Goal: Task Accomplishment & Management: Use online tool/utility

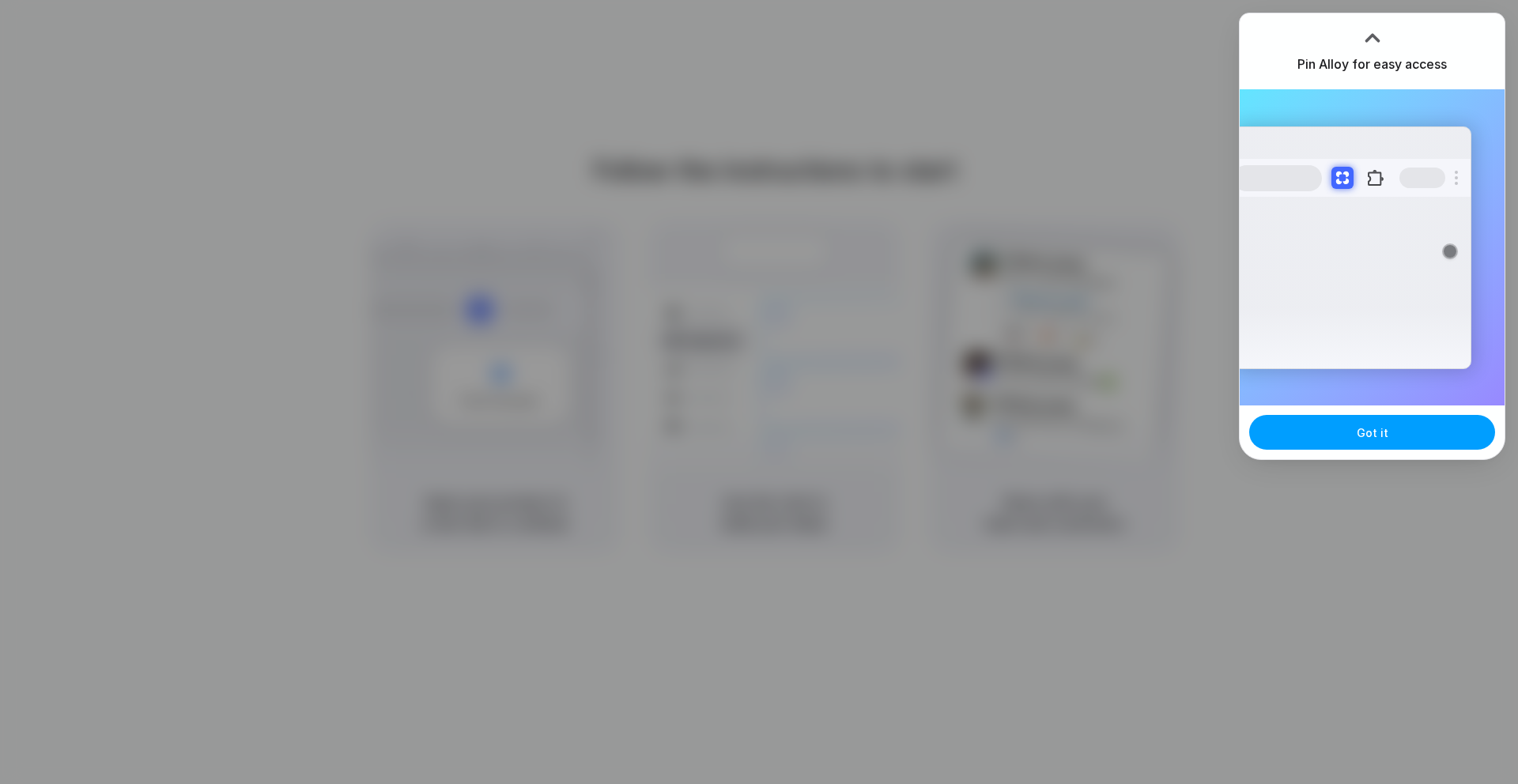
click at [1338, 434] on button "Got it" at bounding box center [1372, 432] width 246 height 35
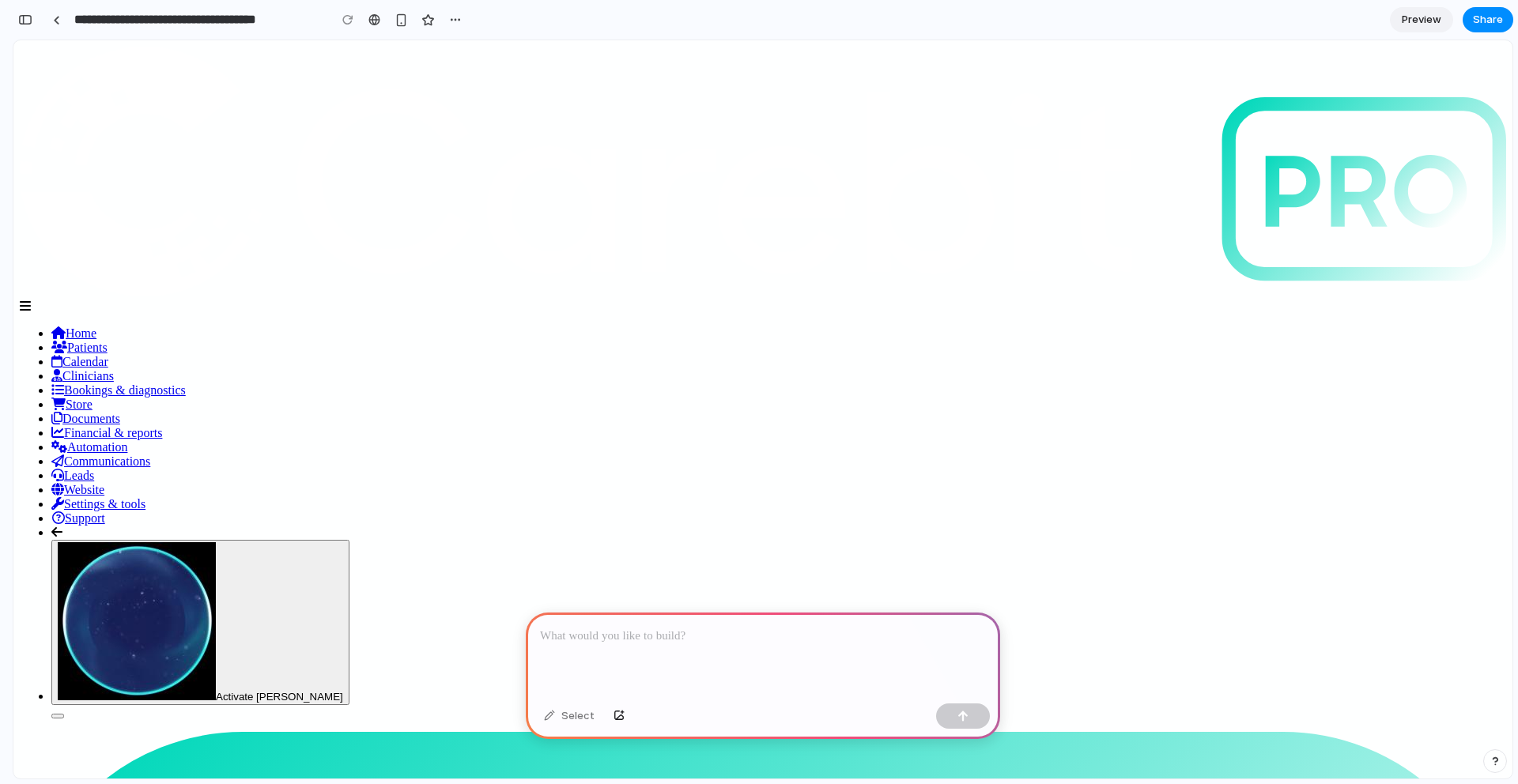
click at [713, 645] on div at bounding box center [763, 654] width 475 height 84
click at [552, 718] on div "Select" at bounding box center [569, 716] width 66 height 25
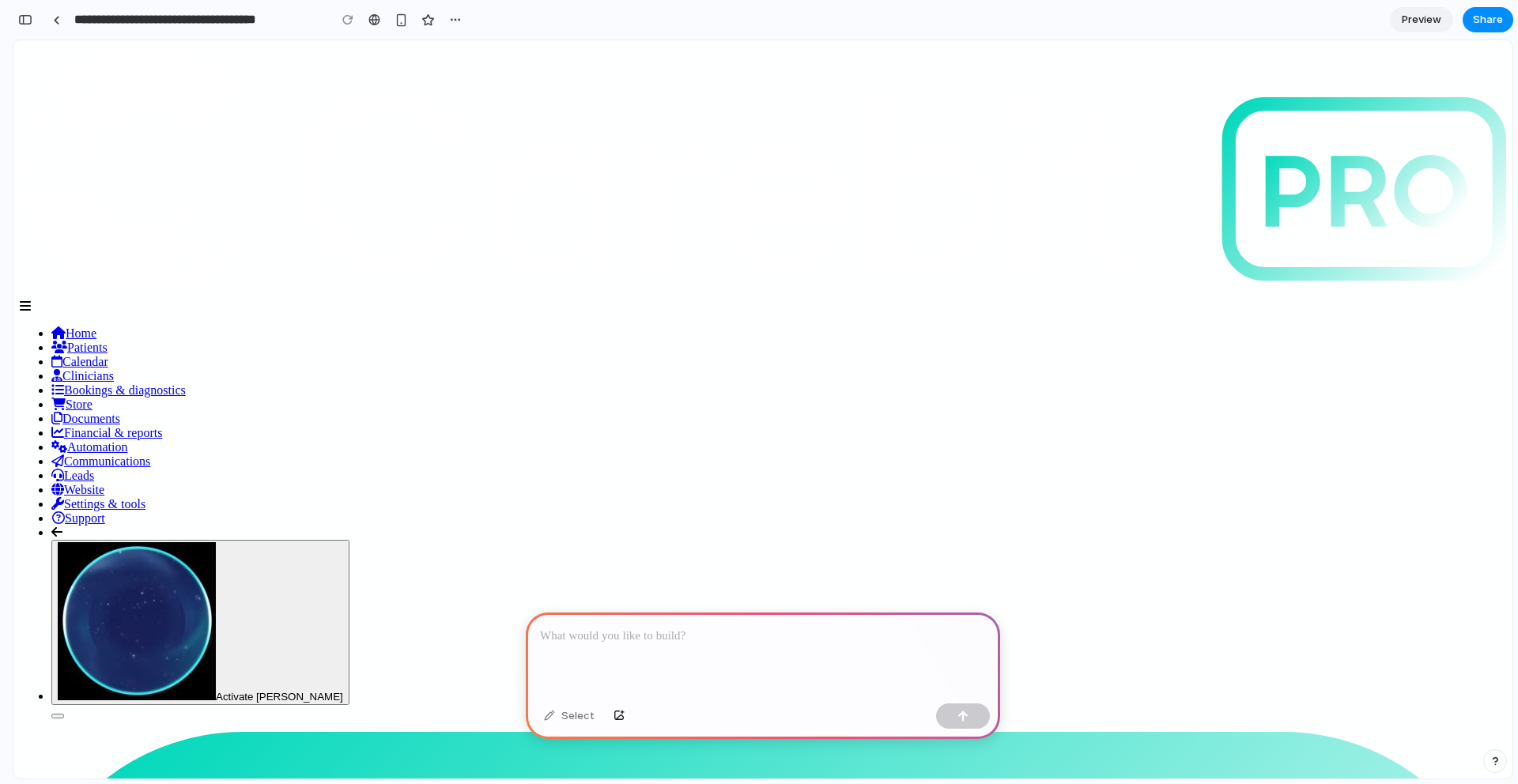
click at [627, 632] on p at bounding box center [763, 637] width 446 height 19
click at [594, 639] on div at bounding box center [763, 654] width 475 height 84
click at [706, 645] on div at bounding box center [763, 654] width 475 height 84
click at [695, 639] on div at bounding box center [763, 654] width 475 height 84
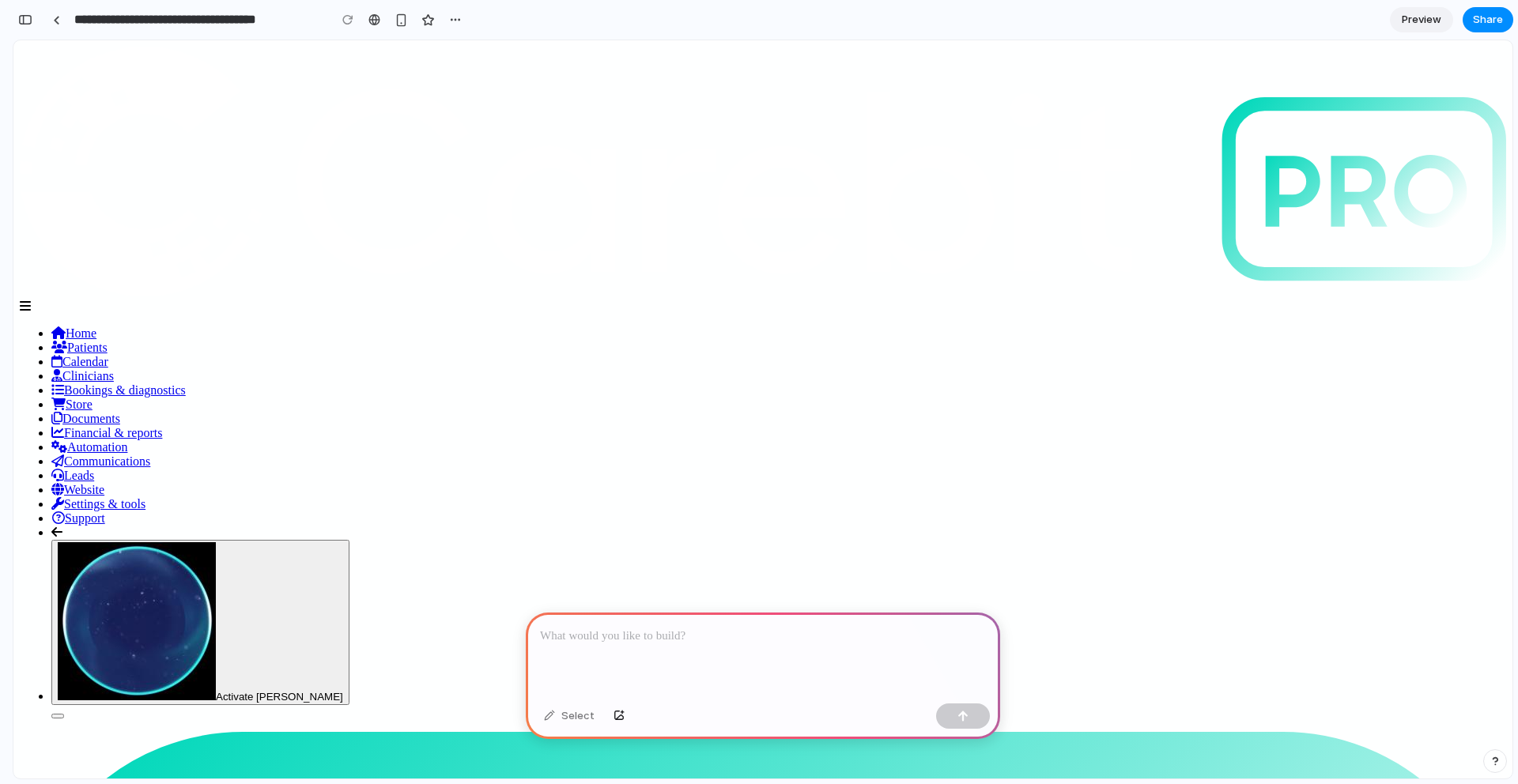
click at [695, 639] on div at bounding box center [763, 654] width 475 height 84
click at [695, 639] on div at bounding box center [763, 654] width 475 height 84
click at [695, 639] on p at bounding box center [763, 637] width 446 height 19
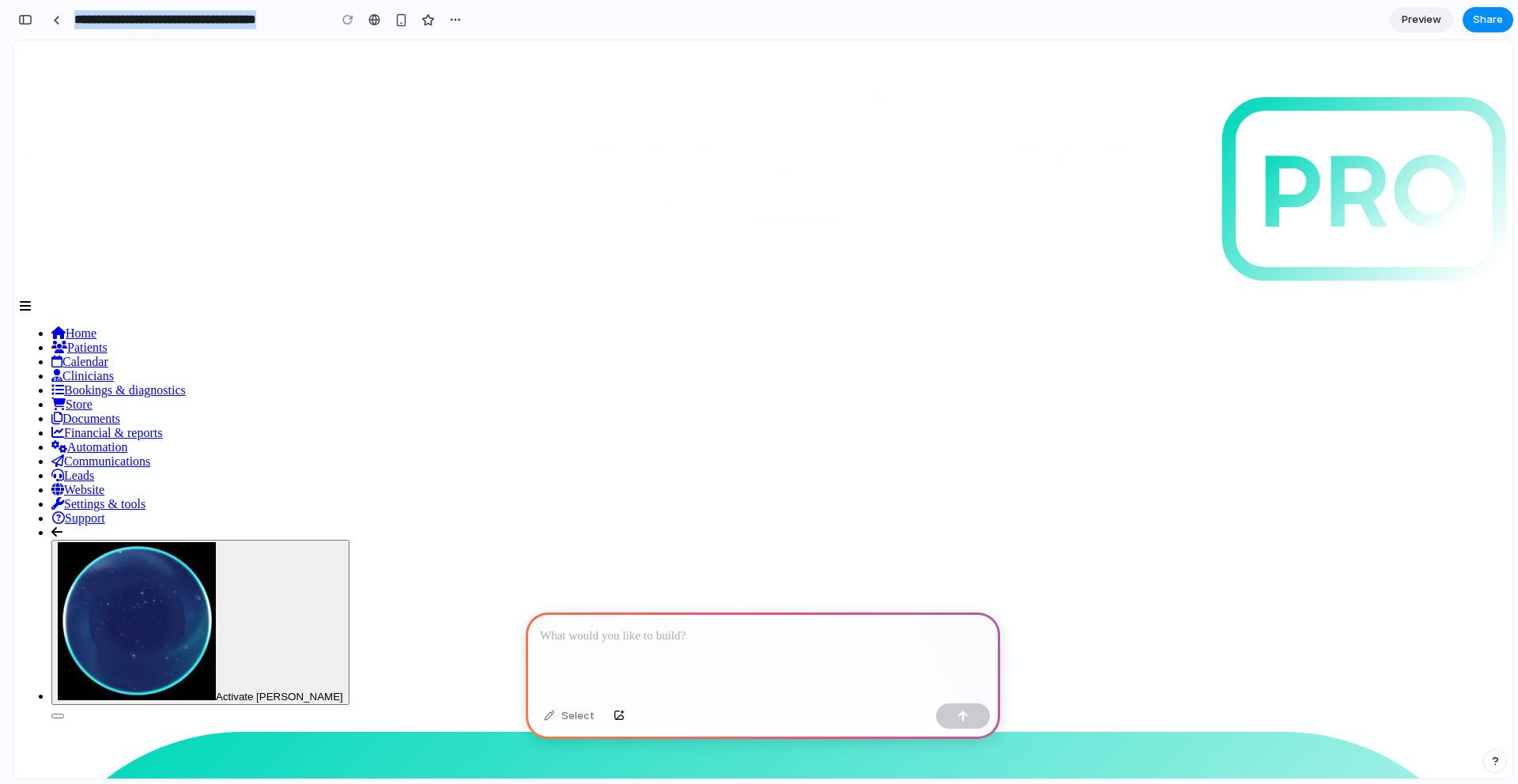
click at [640, 645] on div at bounding box center [763, 654] width 475 height 84
click at [629, 646] on div at bounding box center [763, 654] width 475 height 84
click at [620, 648] on div at bounding box center [763, 654] width 475 height 84
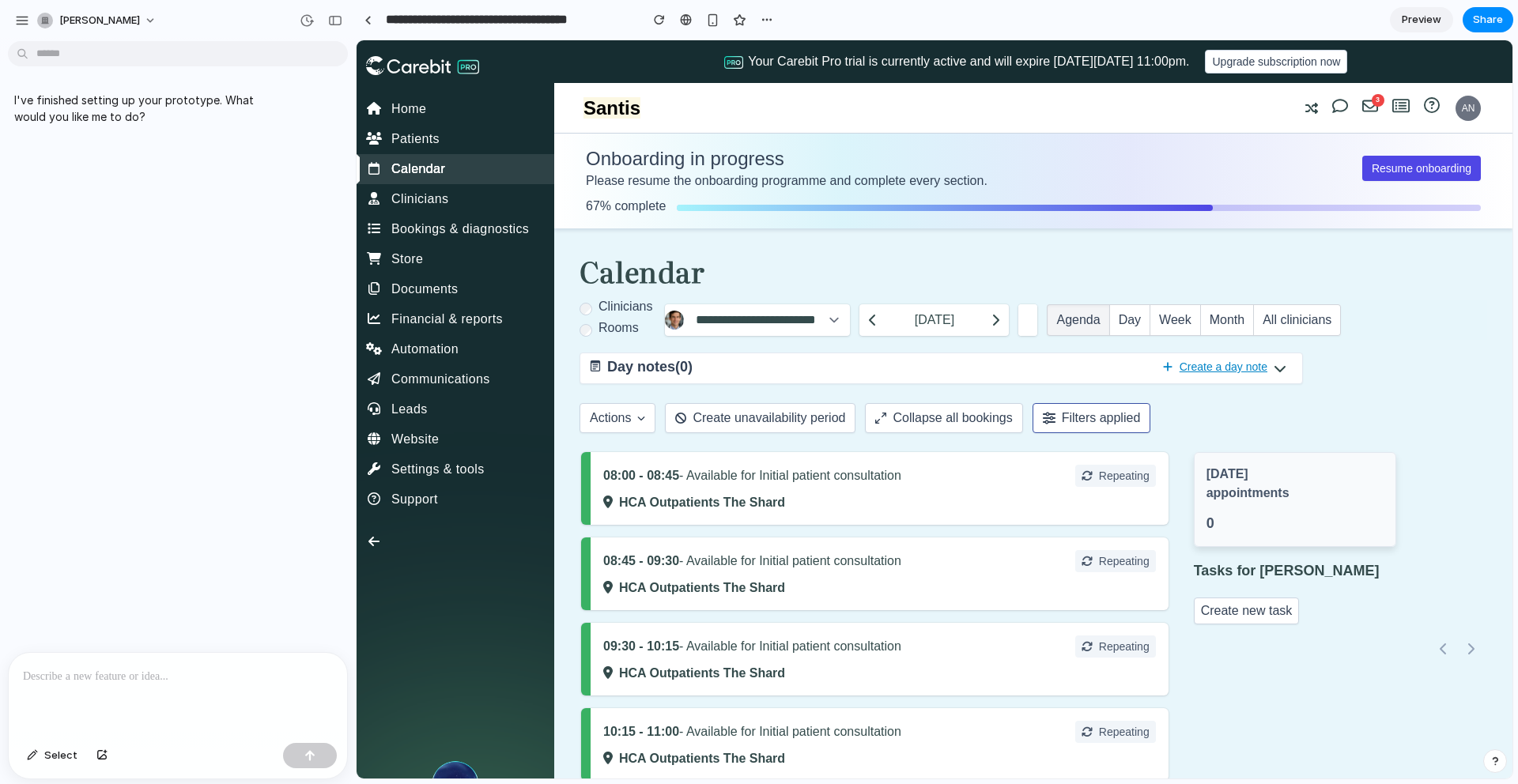
click at [197, 682] on div at bounding box center [178, 695] width 338 height 84
click at [86, 668] on p at bounding box center [178, 677] width 310 height 19
click at [32, 756] on div "button" at bounding box center [32, 755] width 11 height 10
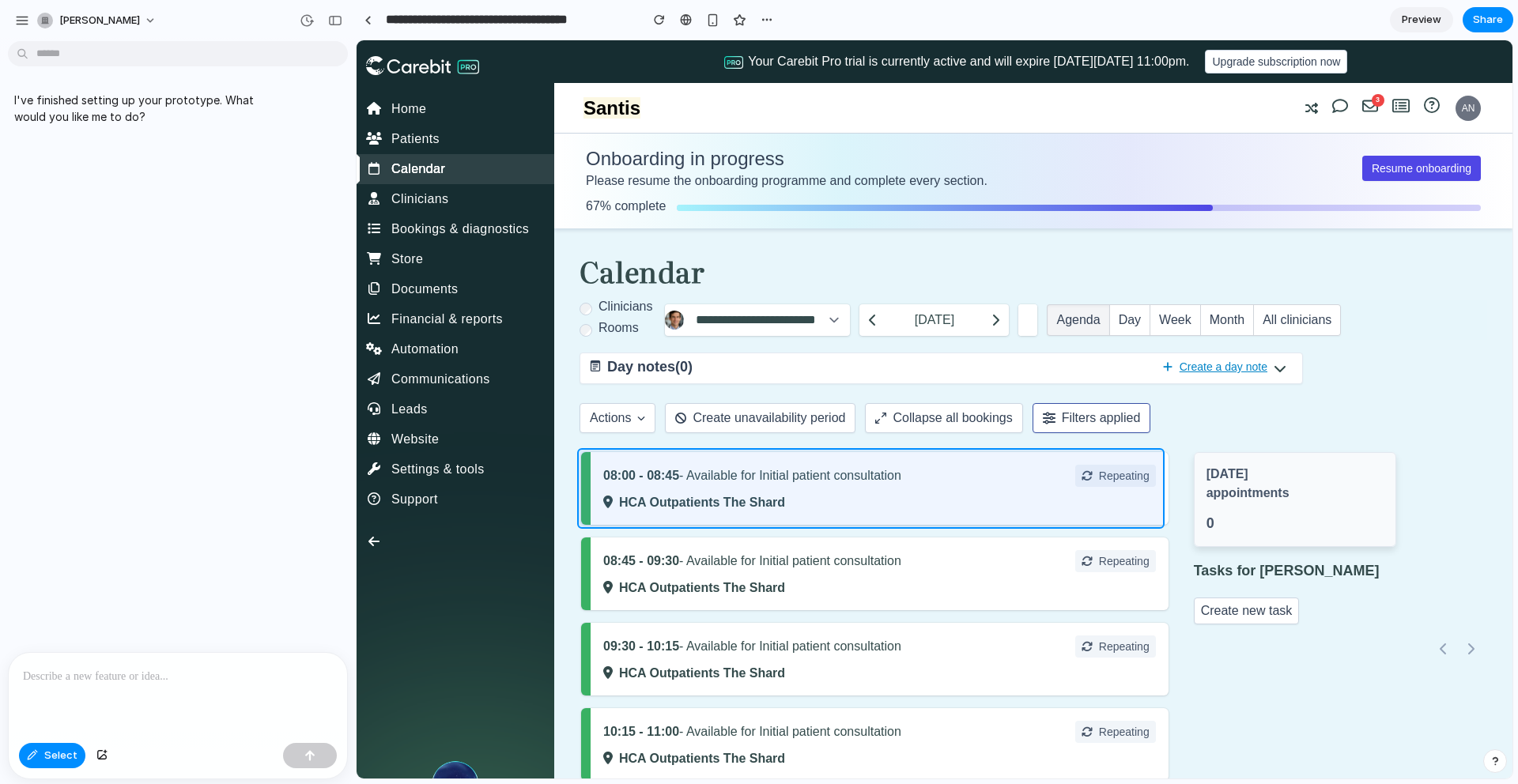
click at [645, 460] on div at bounding box center [934, 409] width 1156 height 739
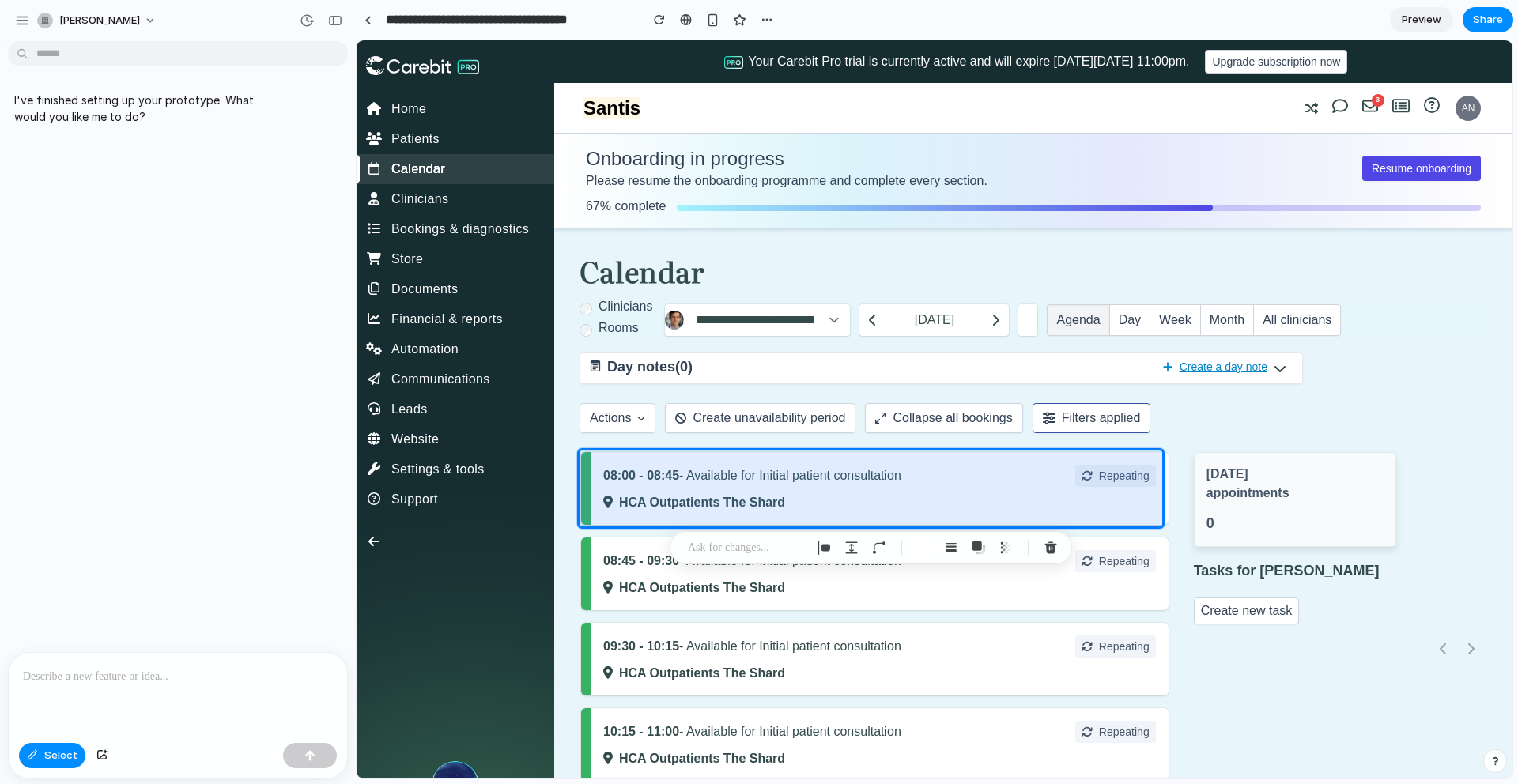
click at [732, 551] on p at bounding box center [747, 548] width 117 height 19
click at [98, 672] on p at bounding box center [178, 677] width 310 height 19
click at [103, 672] on p at bounding box center [178, 677] width 310 height 19
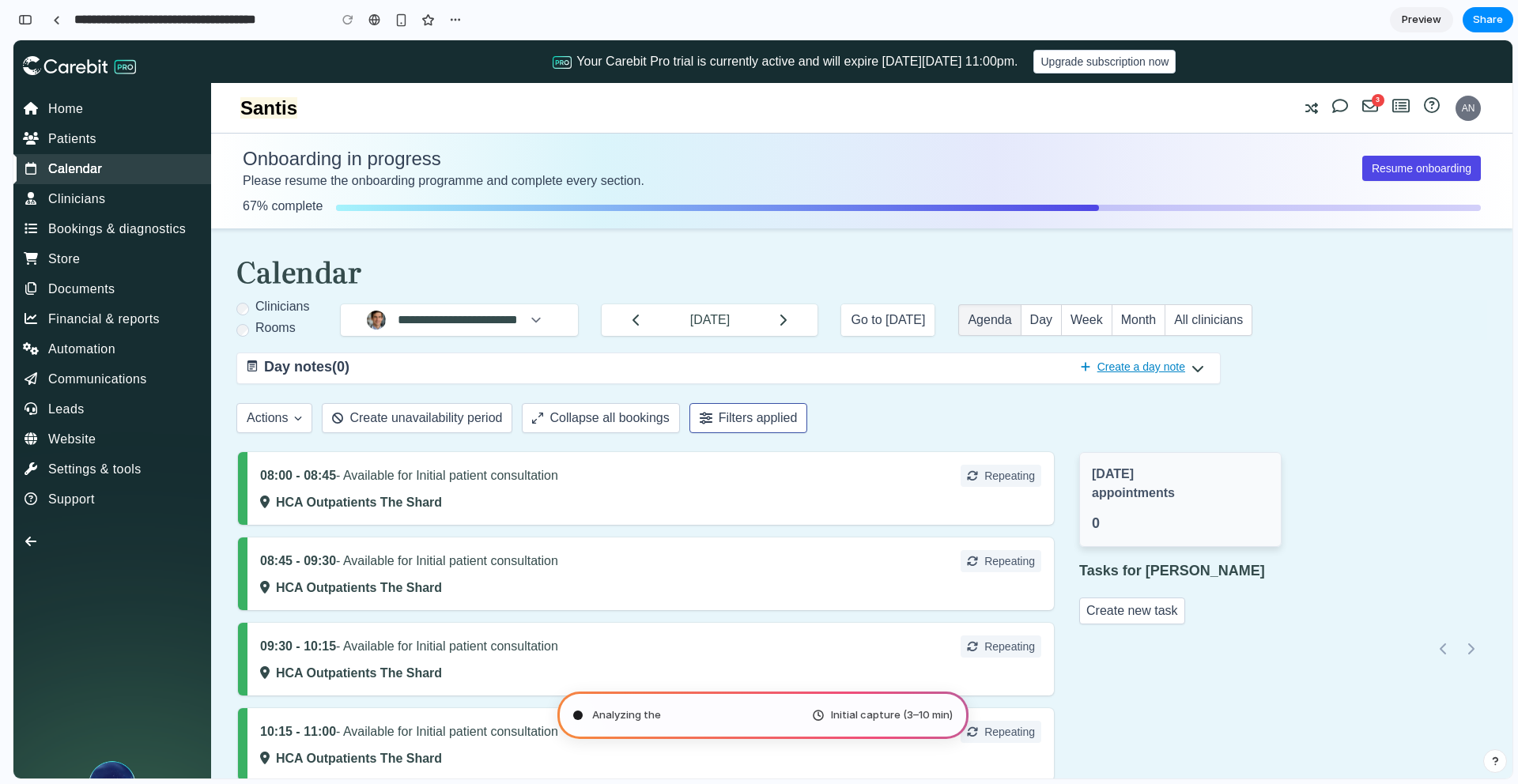
type input "**********"
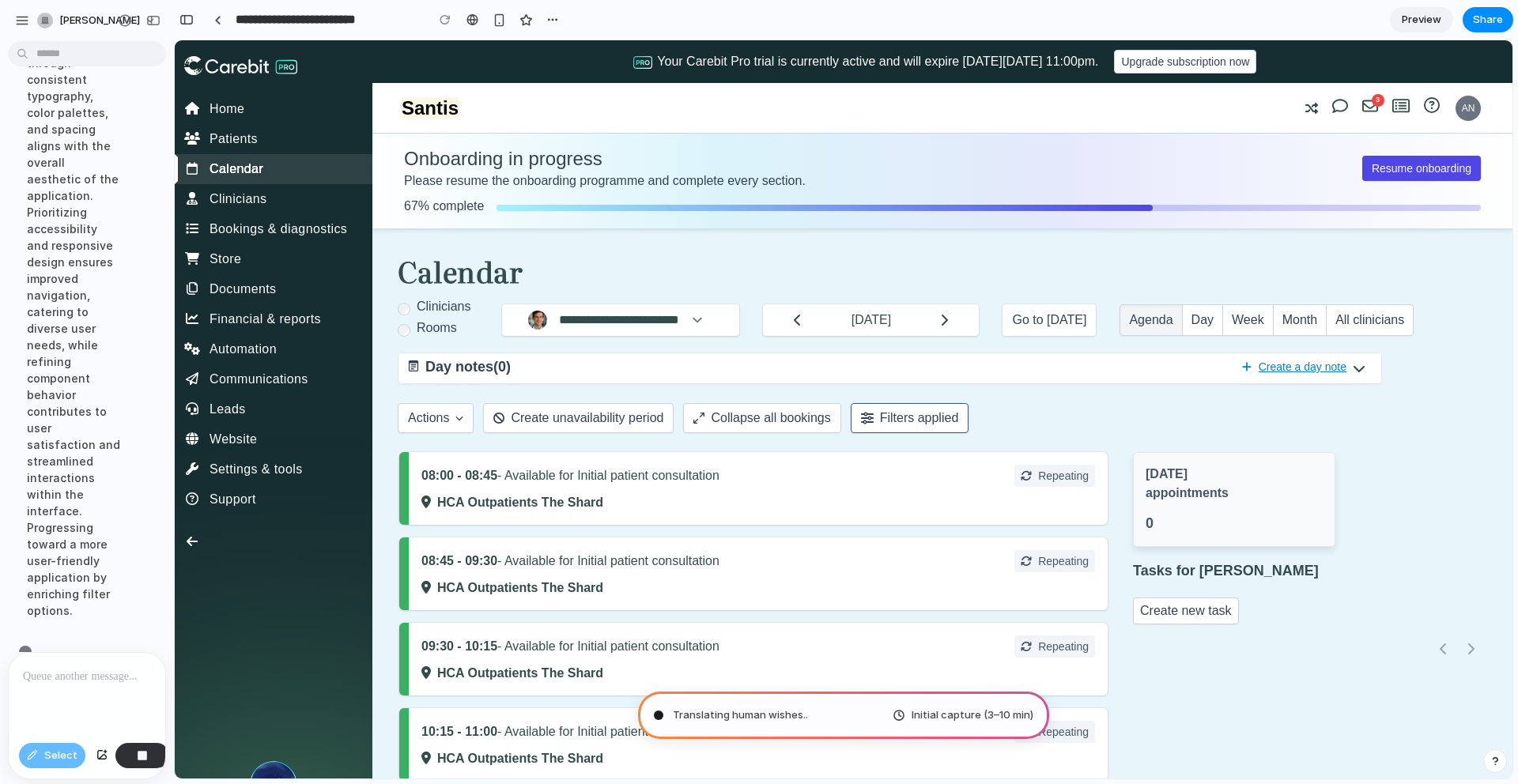
scroll to position [645, 0]
click at [79, 363] on div "Implementing expandable functionality for the BookingFilterGroup component enha…" at bounding box center [73, 128] width 119 height 965
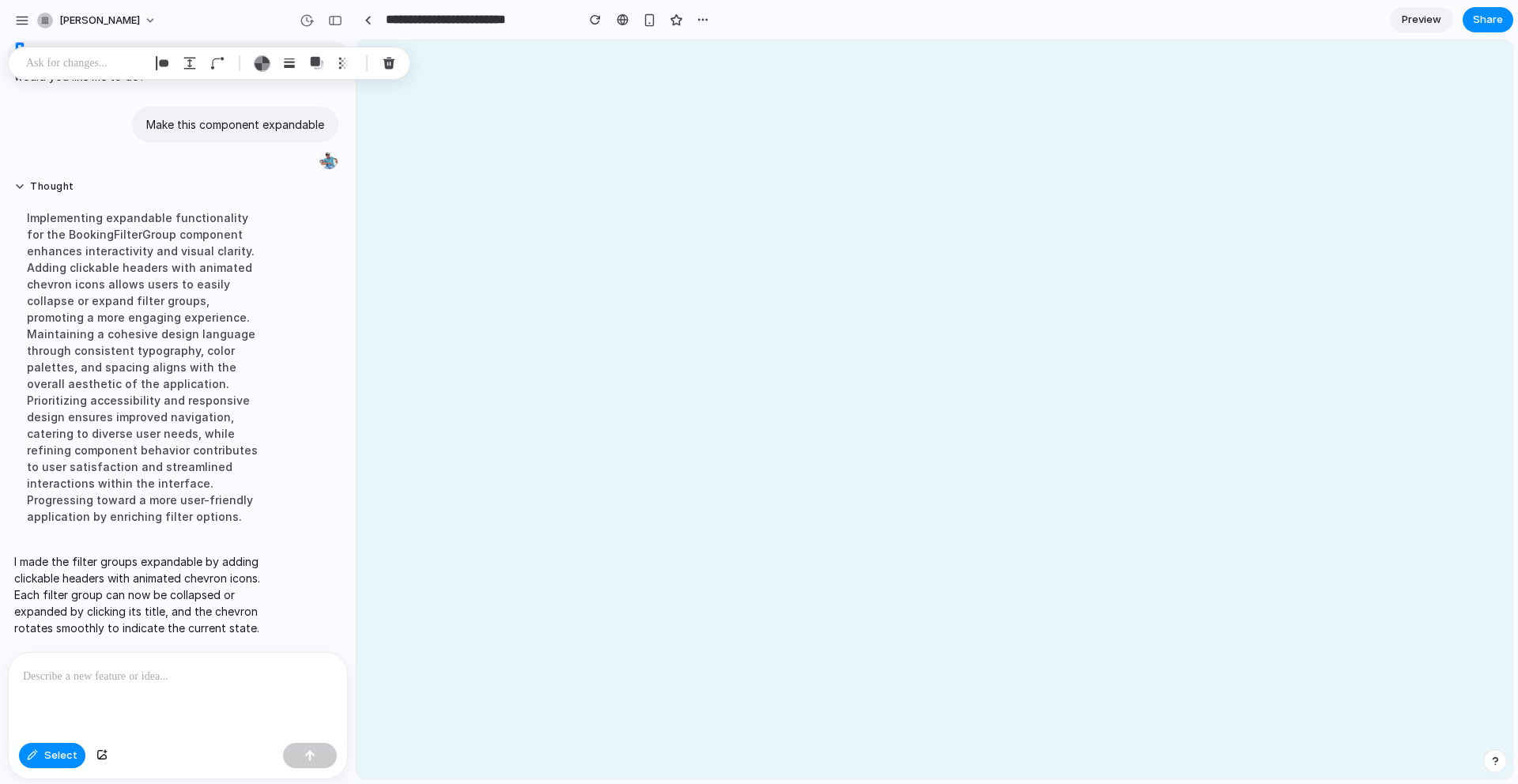
scroll to position [0, 0]
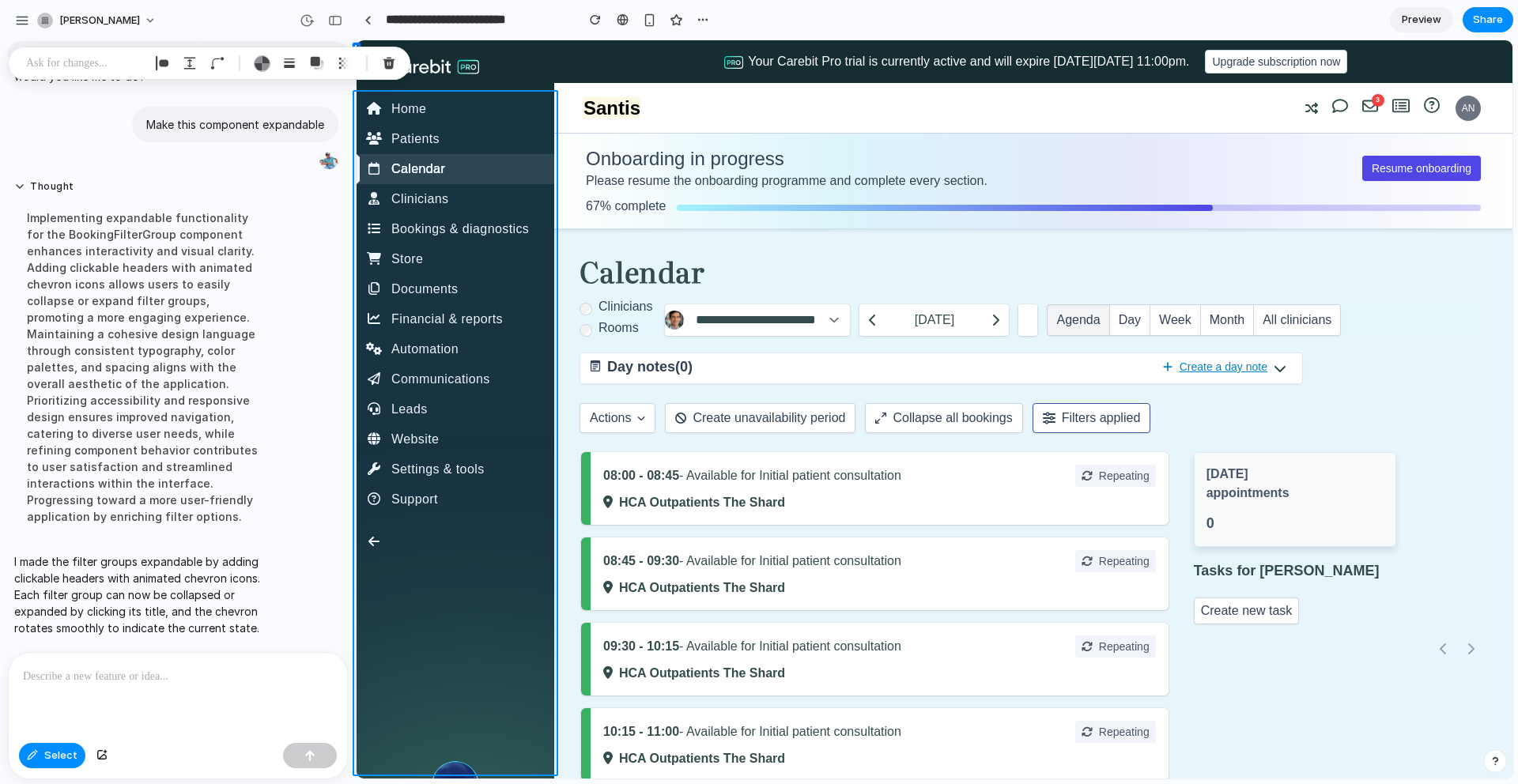
click at [54, 761] on div at bounding box center [759, 409] width 1493 height 739
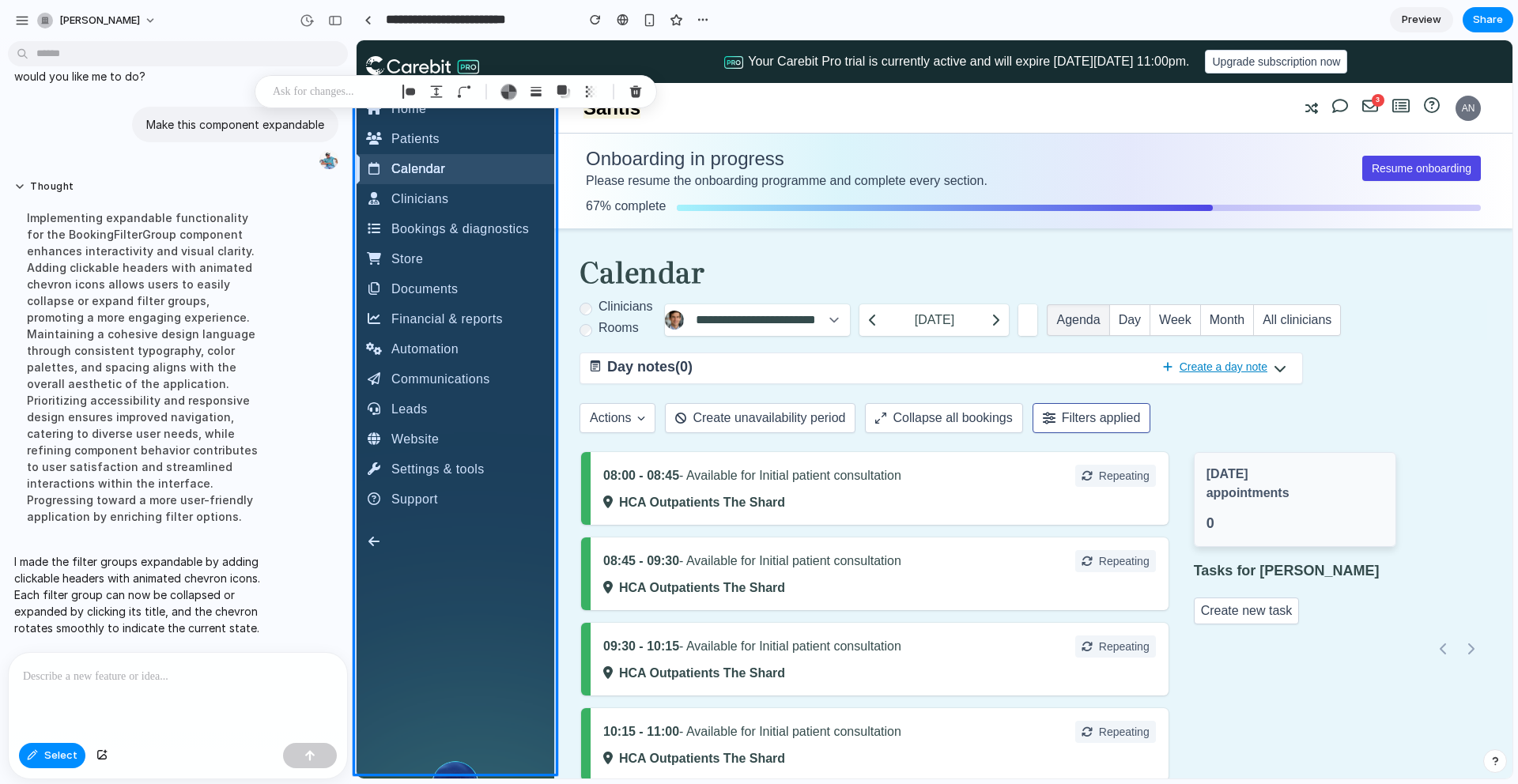
click at [50, 754] on div at bounding box center [759, 409] width 1493 height 739
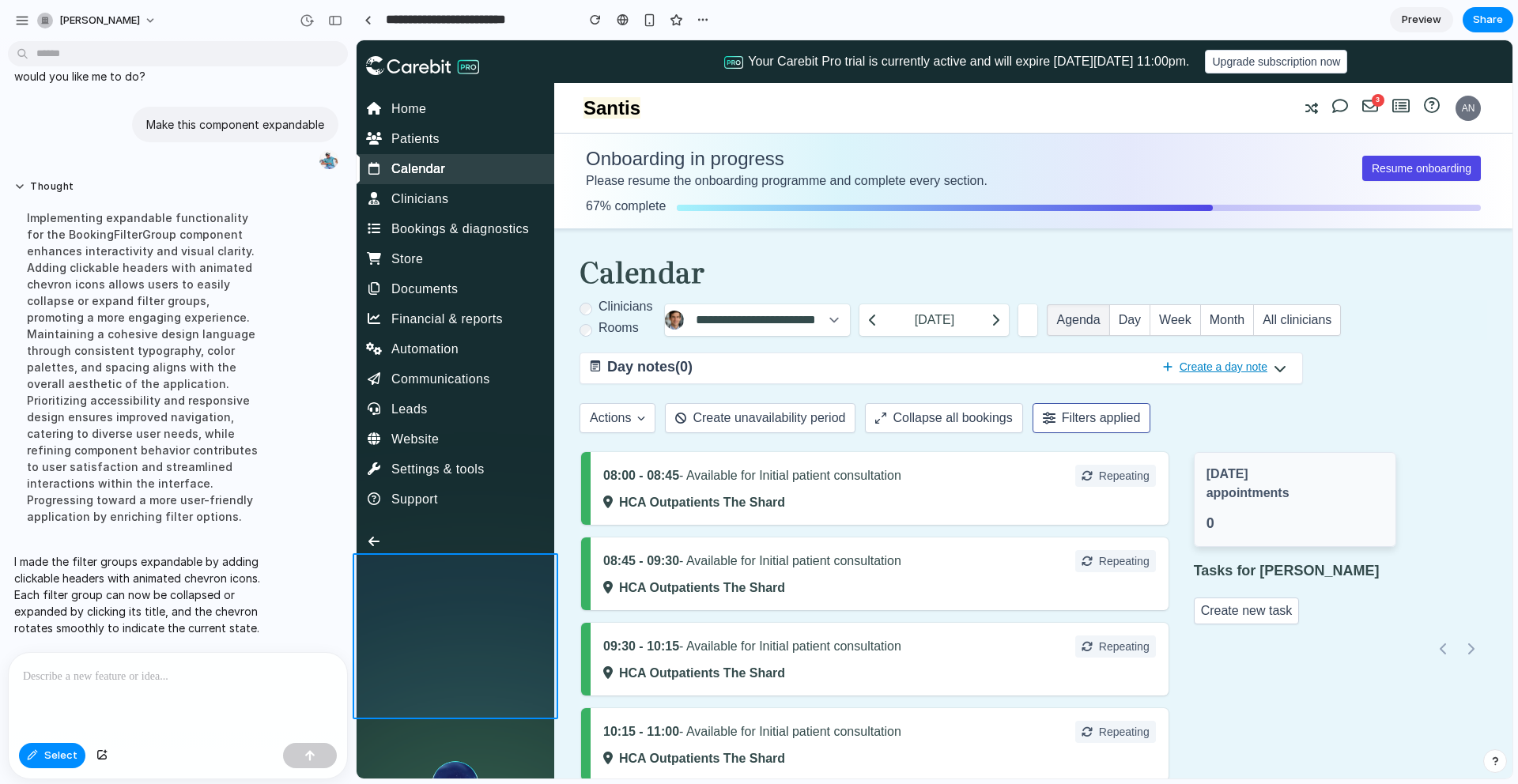
click at [89, 684] on div at bounding box center [759, 409] width 1493 height 739
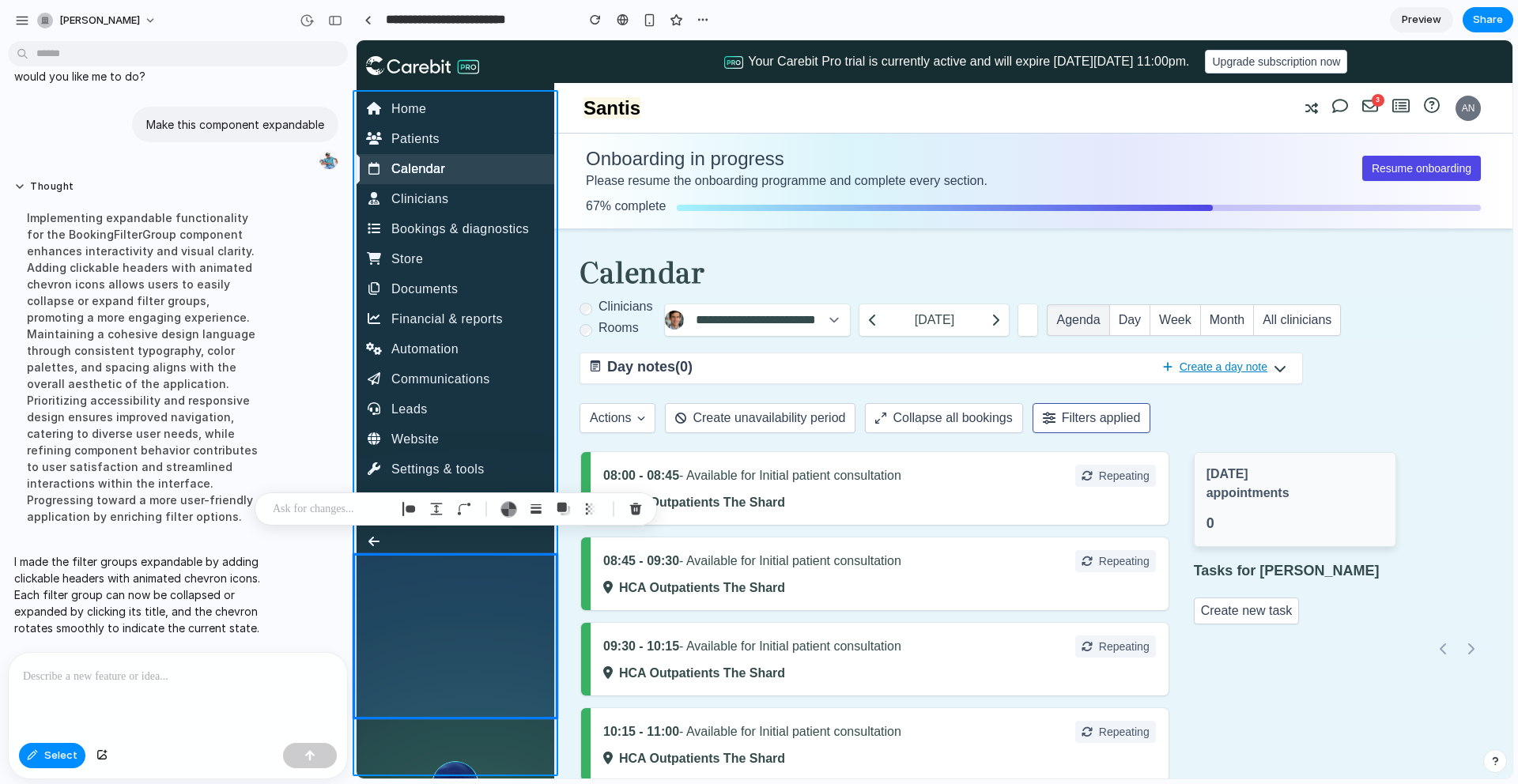
click at [28, 755] on div at bounding box center [759, 409] width 1493 height 739
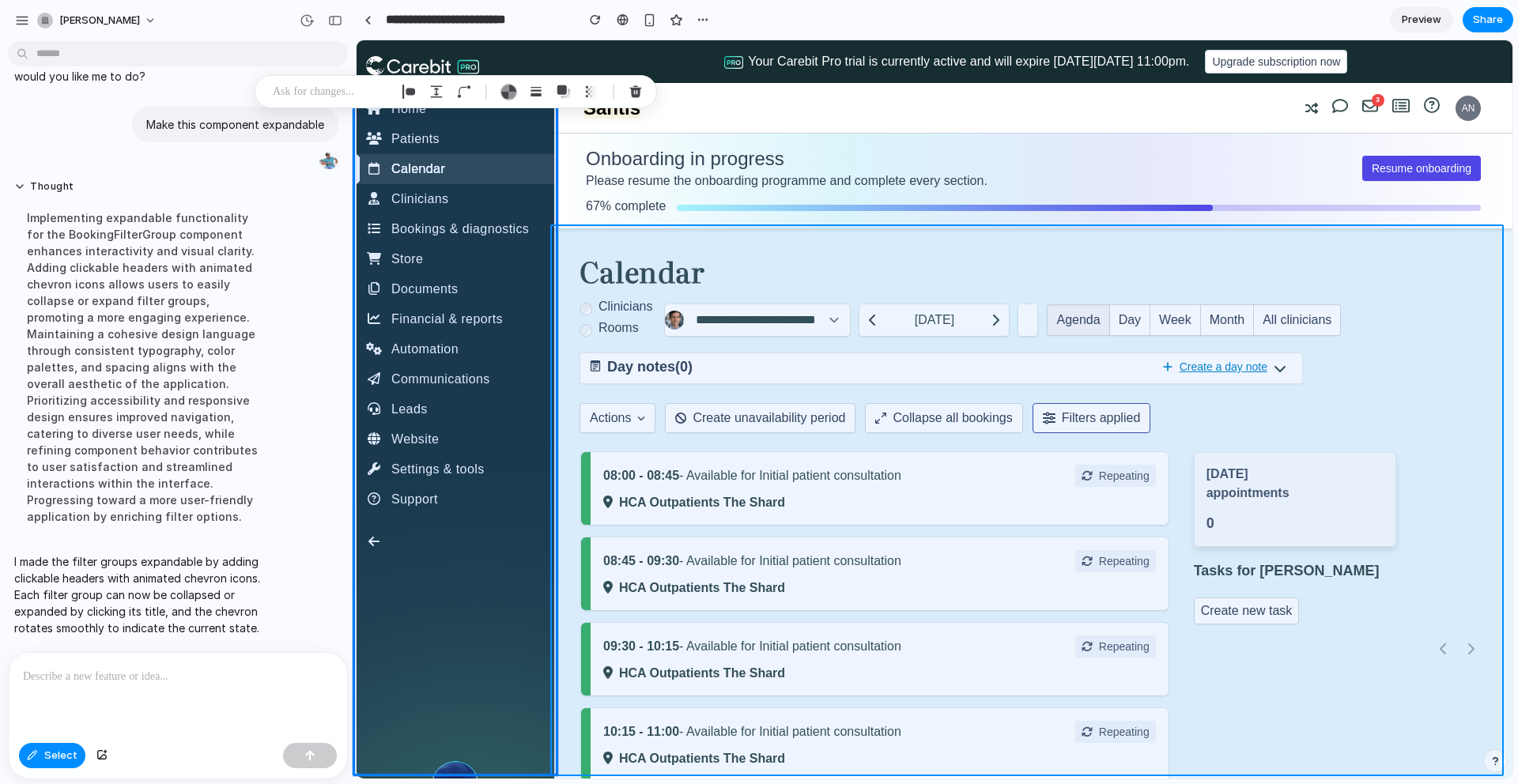
click at [222, 679] on div at bounding box center [759, 409] width 1493 height 739
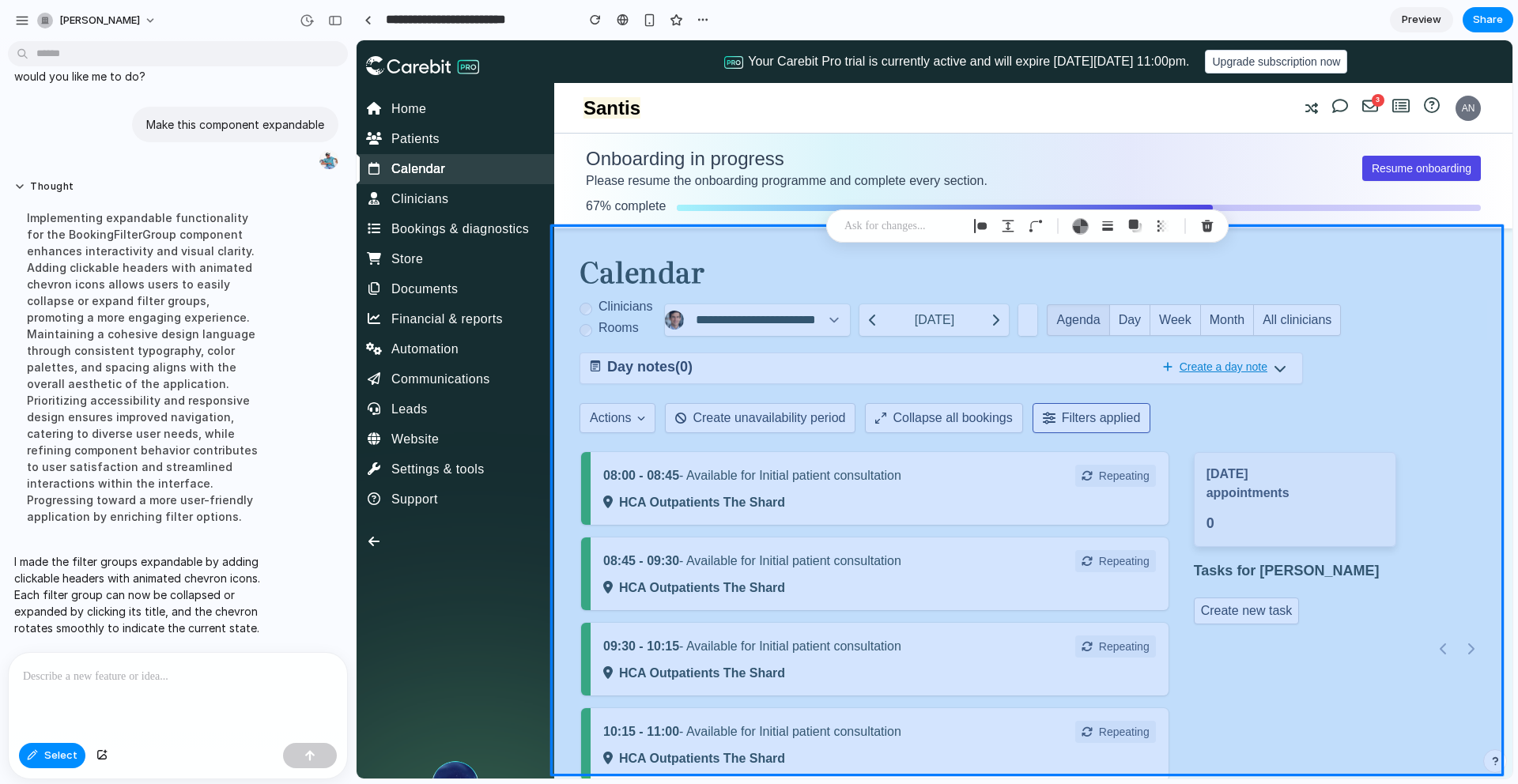
click at [212, 668] on div at bounding box center [759, 409] width 1493 height 739
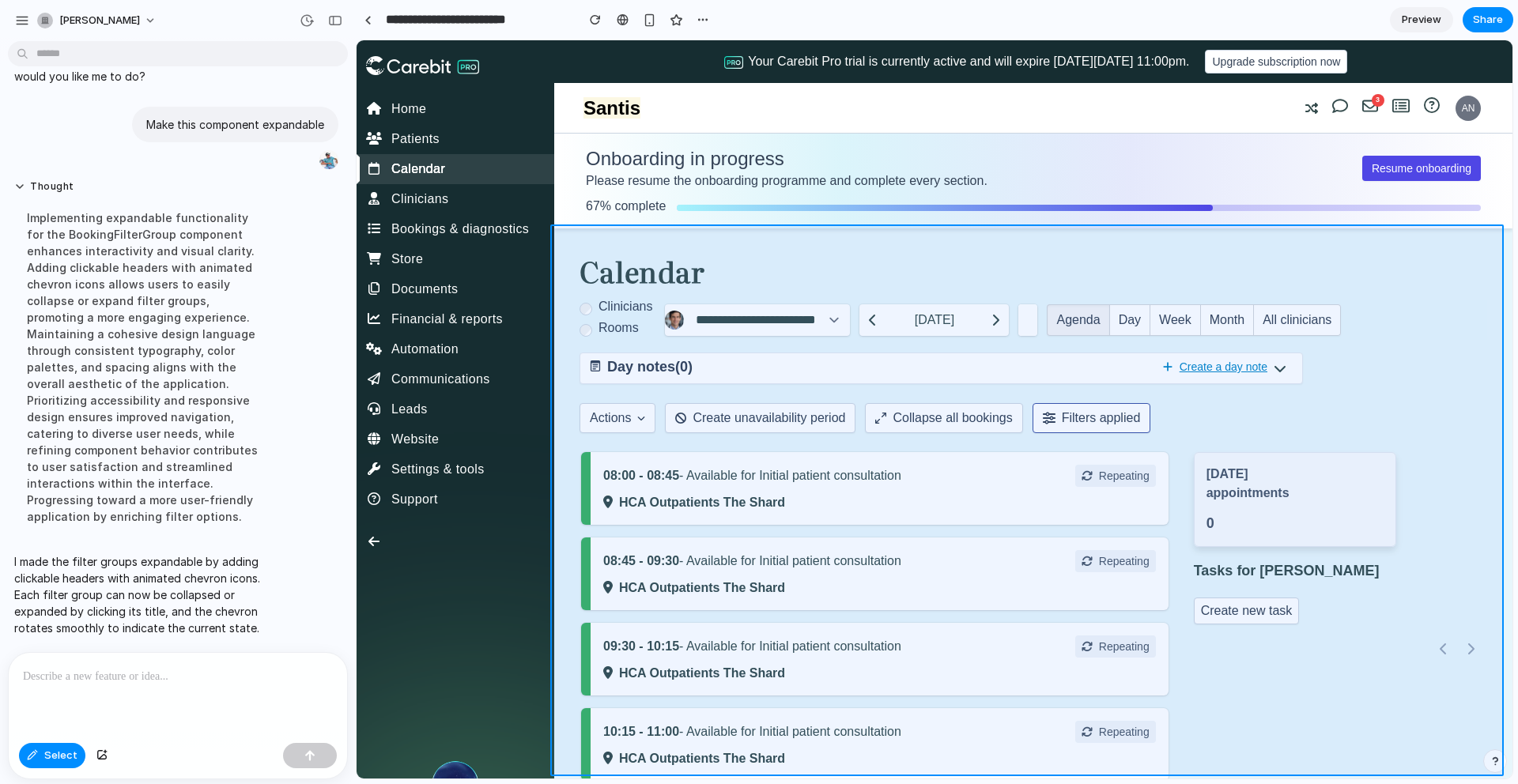
click at [204, 666] on div at bounding box center [759, 409] width 1493 height 739
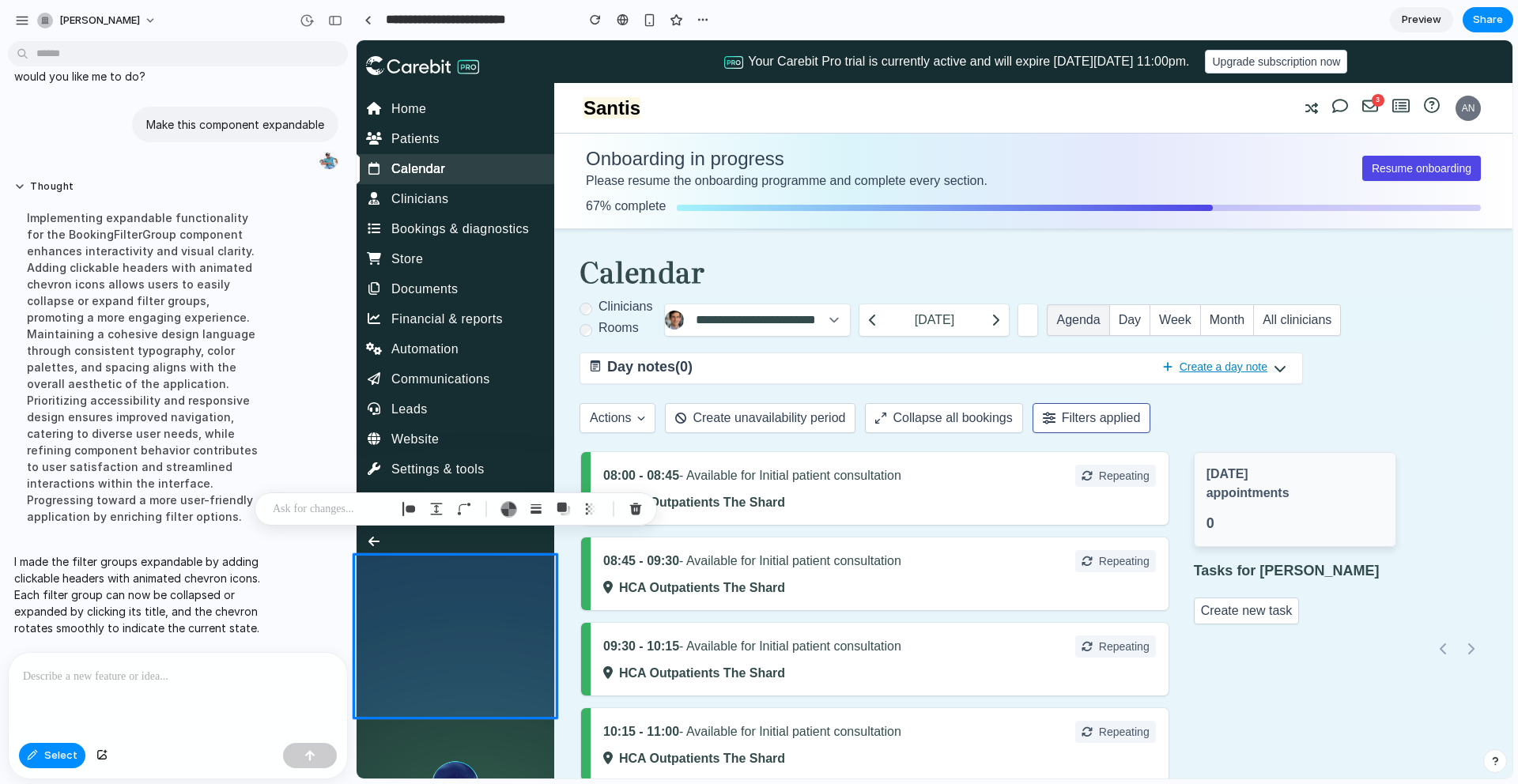
drag, startPoint x: 202, startPoint y: 663, endPoint x: 138, endPoint y: 697, distance: 72.5
click at [201, 663] on div at bounding box center [759, 409] width 1493 height 739
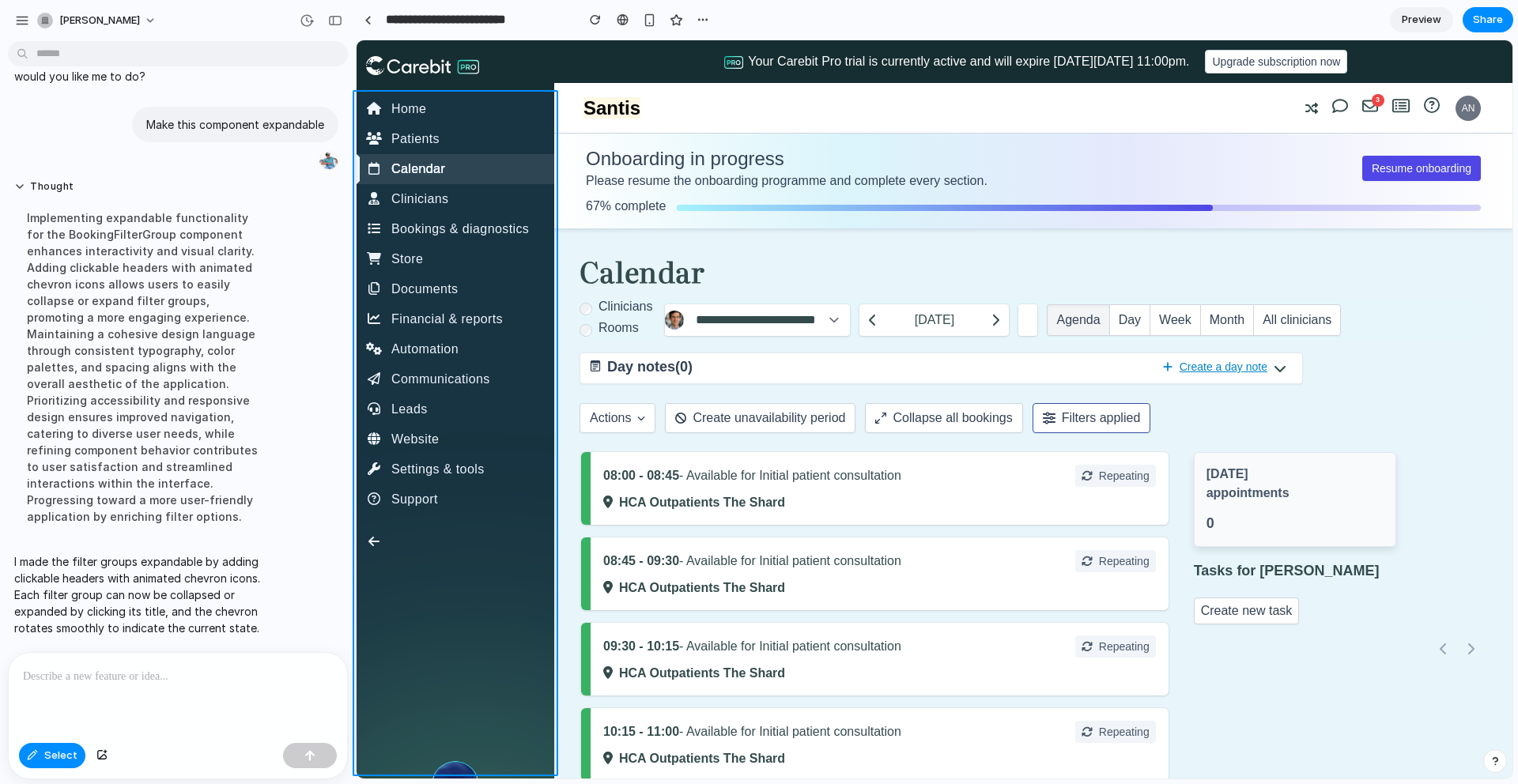
click at [55, 754] on div at bounding box center [759, 409] width 1493 height 739
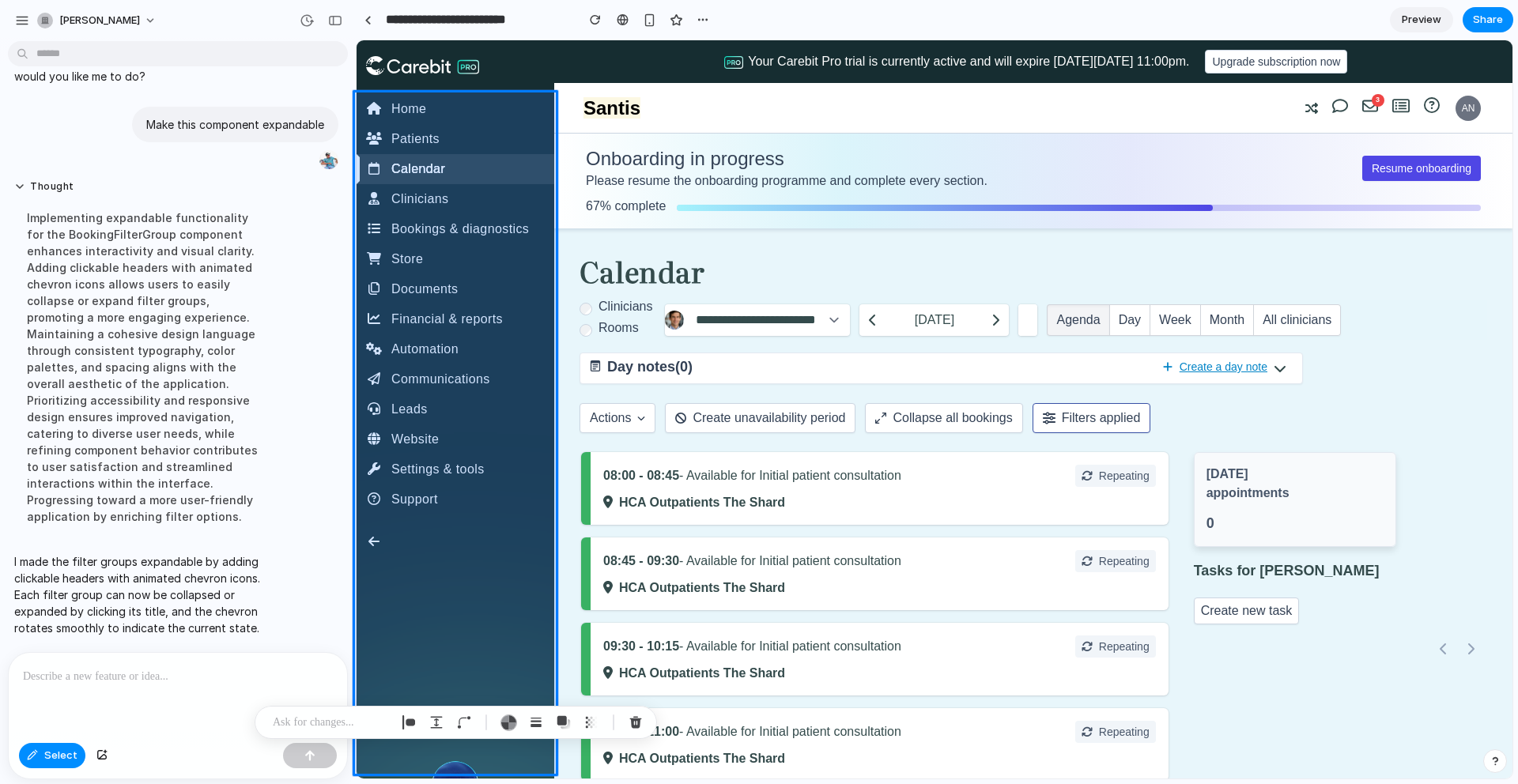
click at [55, 754] on div at bounding box center [759, 409] width 1493 height 739
click at [53, 755] on div at bounding box center [759, 409] width 1493 height 739
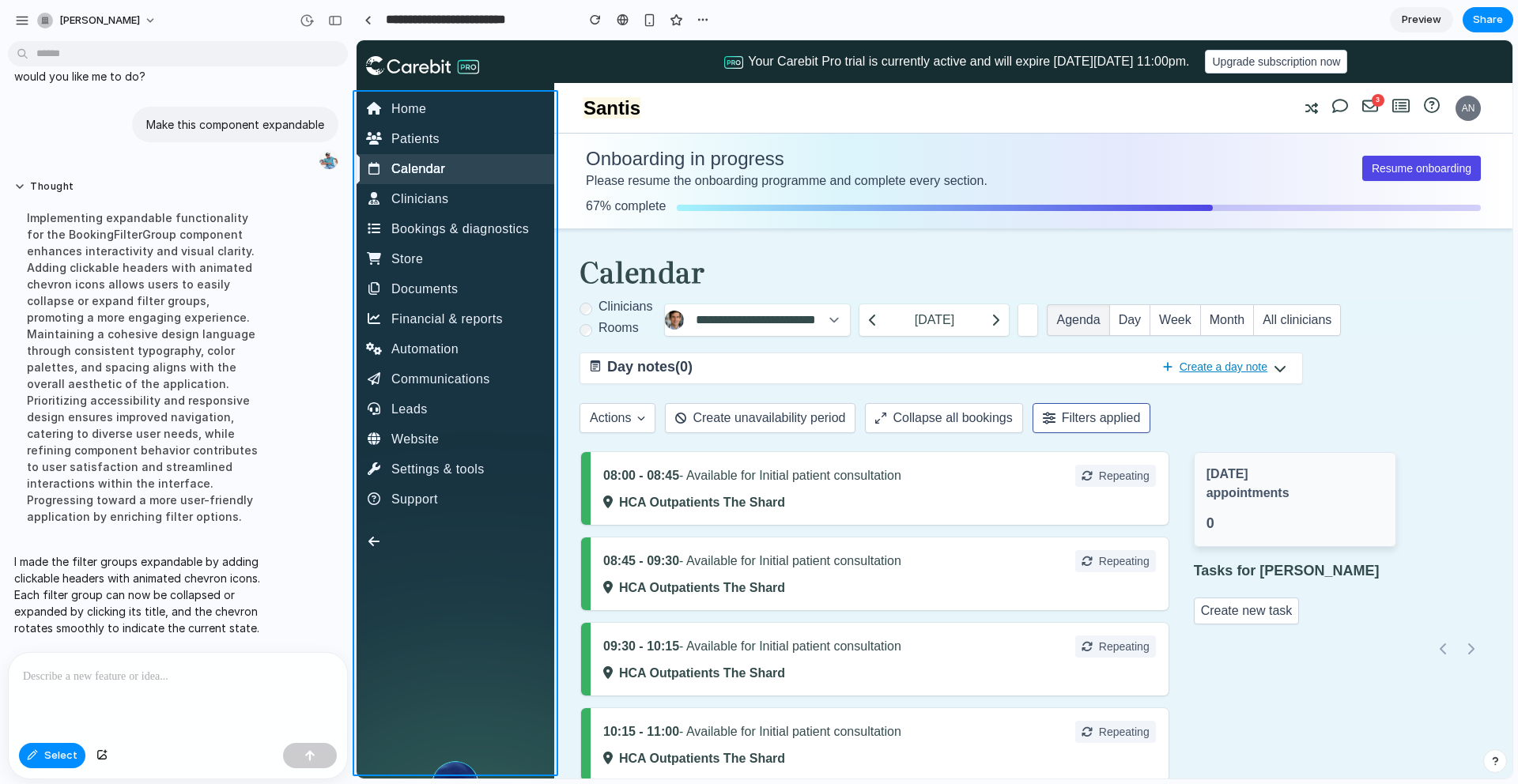
click at [51, 754] on div at bounding box center [759, 409] width 1493 height 739
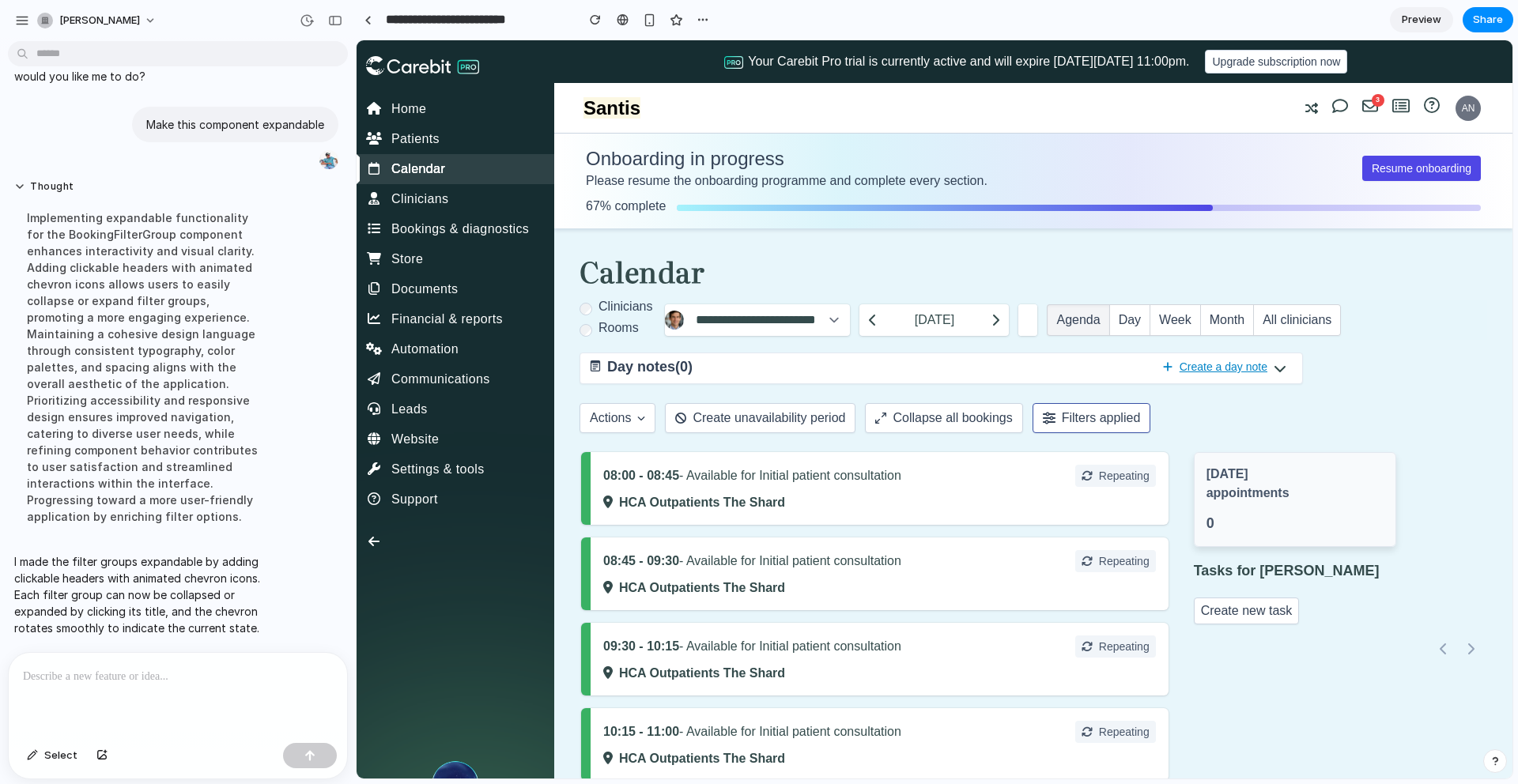
click at [152, 671] on p at bounding box center [174, 677] width 303 height 19
click at [857, 491] on div "08:00 - 08:45 - Available for Initial patient consultation Repeating HCA Outpat…" at bounding box center [875, 488] width 587 height 72
click at [853, 493] on p "HCA Outpatients The Shard" at bounding box center [879, 503] width 552 height 19
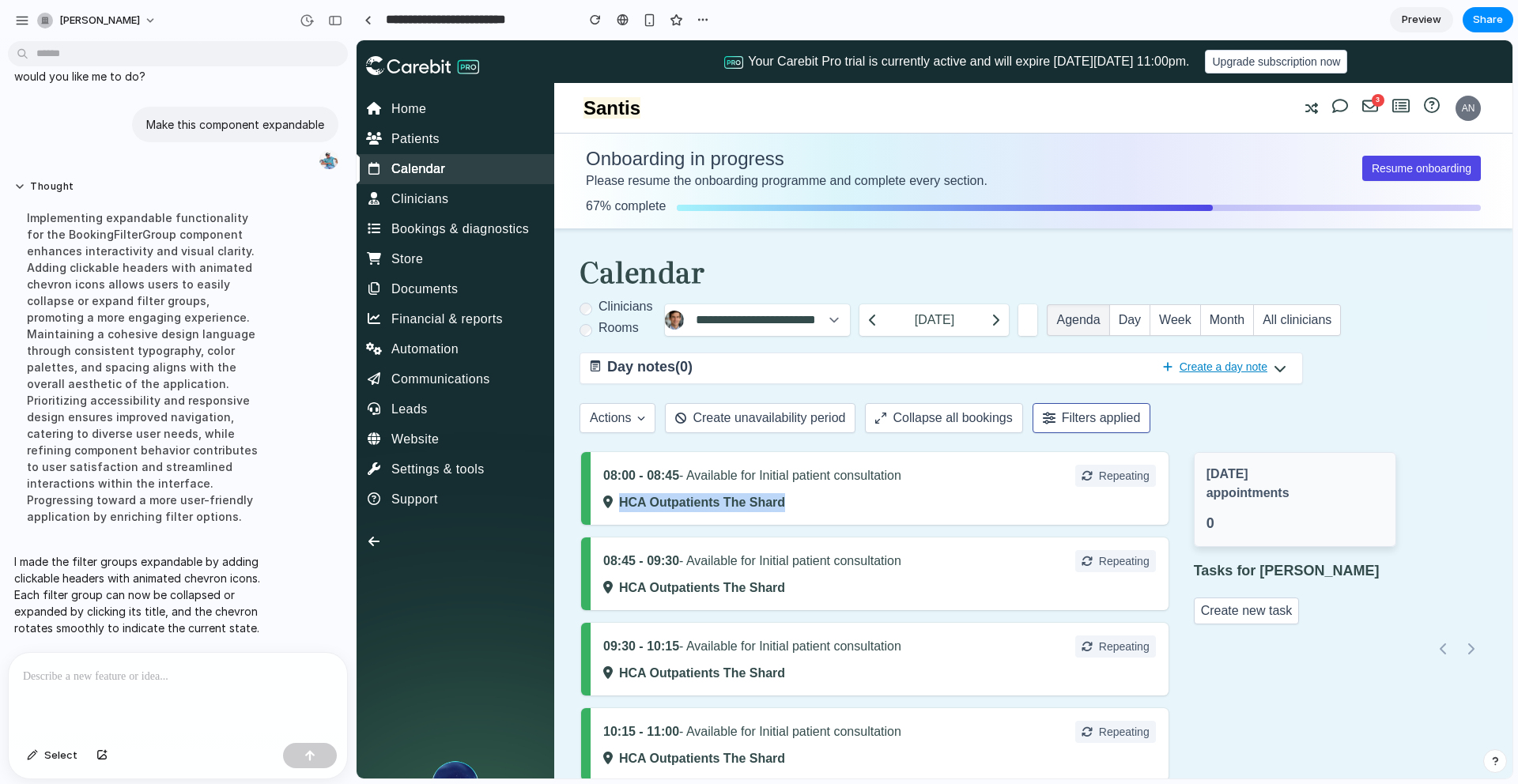
click at [853, 493] on p "HCA Outpatients The Shard" at bounding box center [879, 503] width 552 height 19
click at [896, 490] on div "08:00 - 08:45 - Available for Initial patient consultation Repeating HCA Outpat…" at bounding box center [875, 488] width 587 height 72
click at [893, 490] on div "08:00 - 08:45 - Available for Initial patient consultation Repeating HCA Outpat…" at bounding box center [875, 488] width 587 height 72
click at [889, 493] on div "08:00 - 08:45 - Available for Initial patient consultation Repeating HCA Outpat…" at bounding box center [875, 488] width 587 height 72
click at [890, 490] on div "08:00 - 08:45 - Available for Initial patient consultation Repeating HCA Outpat…" at bounding box center [875, 488] width 587 height 72
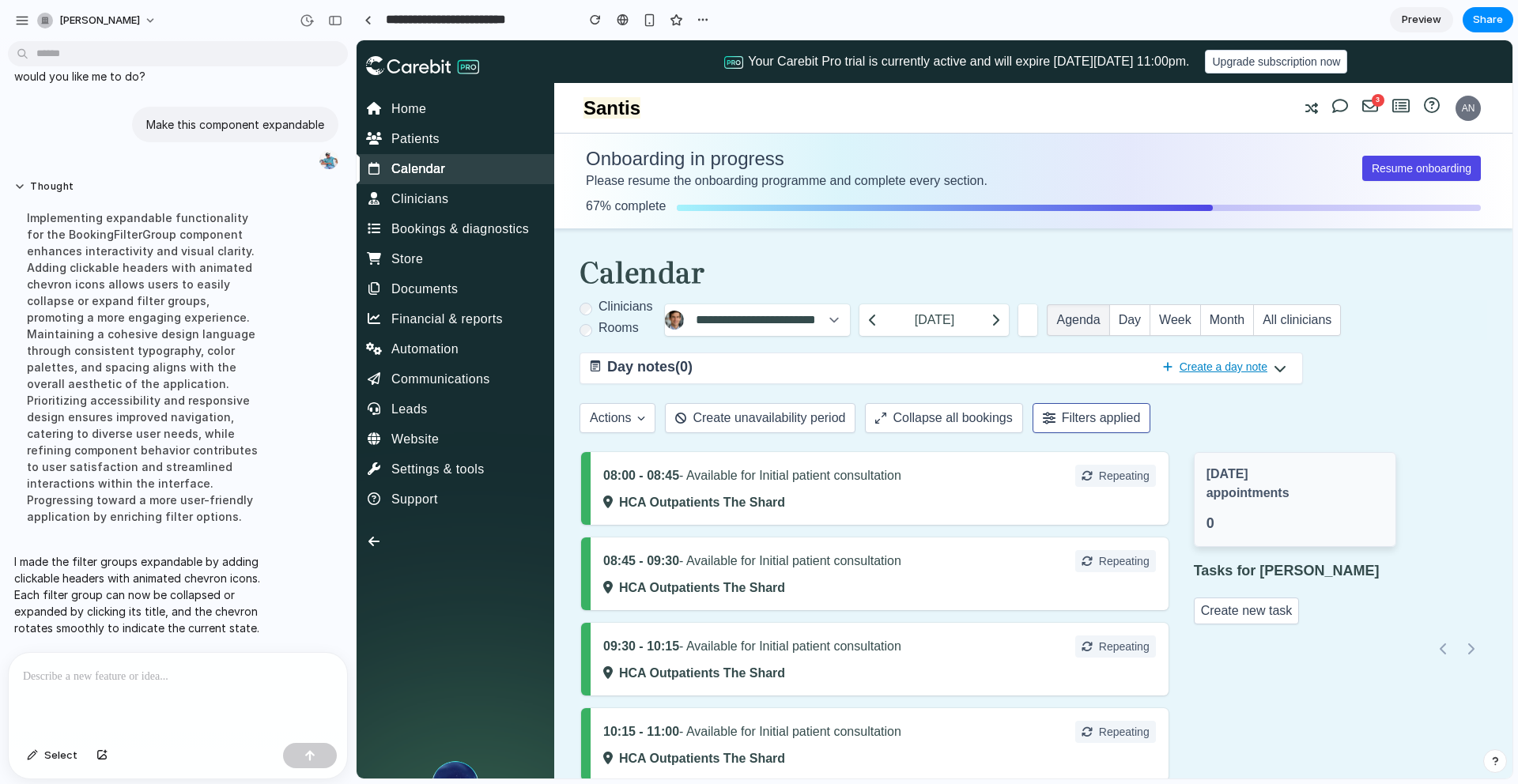
click at [891, 489] on div "08:00 - 08:45 - Available for Initial patient consultation Repeating HCA Outpat…" at bounding box center [875, 488] width 587 height 72
click at [1076, 416] on button "Filters applied" at bounding box center [1092, 418] width 119 height 30
click at [1074, 418] on button "Filters applied" at bounding box center [1092, 418] width 119 height 30
click at [919, 418] on button "Collapse all bookings" at bounding box center [944, 418] width 158 height 30
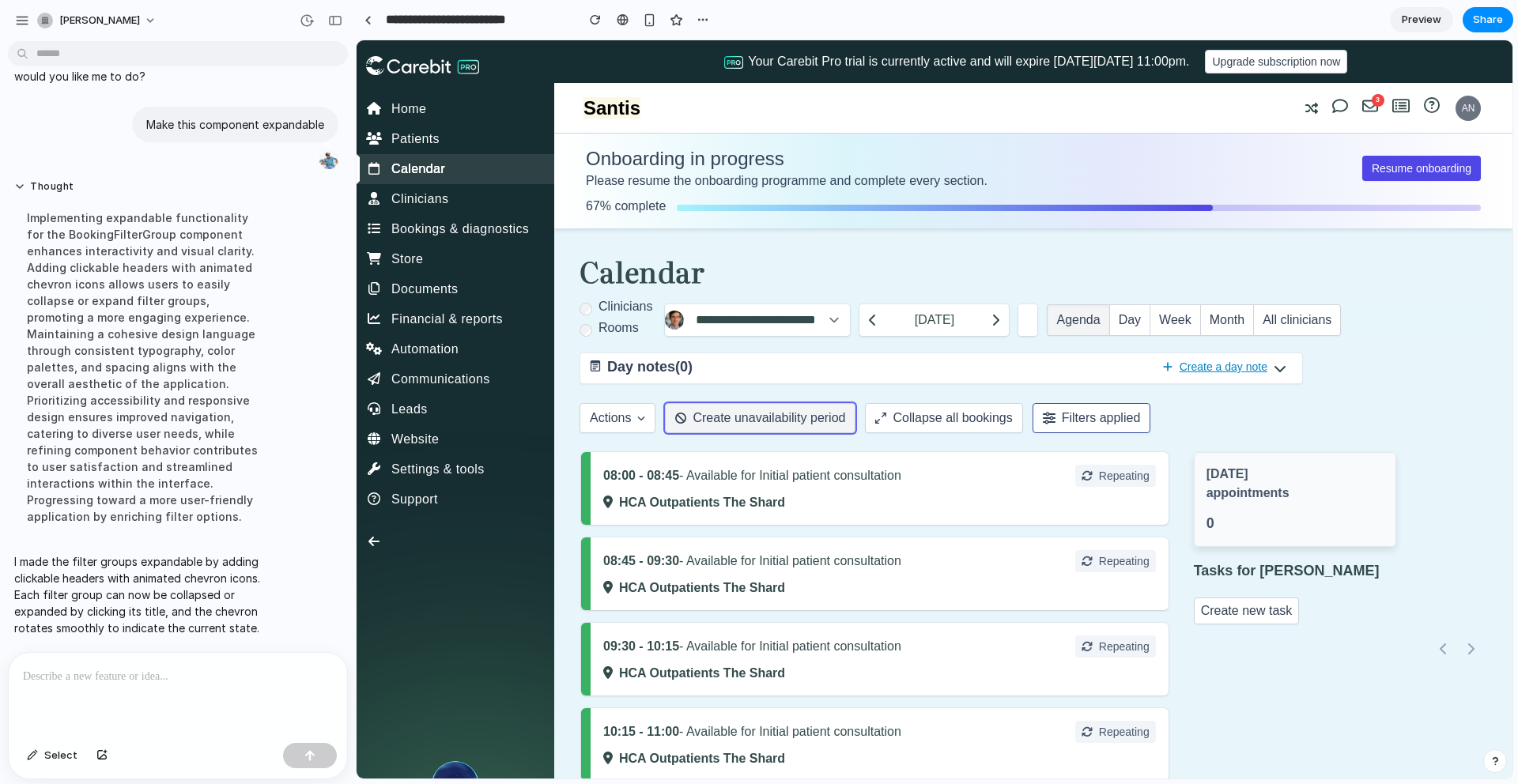
click at [796, 418] on button "Create unavailability period" at bounding box center [760, 418] width 191 height 30
click at [783, 493] on p "HCA Outpatients The Shard" at bounding box center [879, 503] width 552 height 19
click at [783, 491] on div "08:00 - 08:45 - Available for Initial patient consultation Repeating HCA Outpat…" at bounding box center [875, 488] width 587 height 72
drag, startPoint x: 783, startPoint y: 491, endPoint x: 844, endPoint y: 475, distance: 63.1
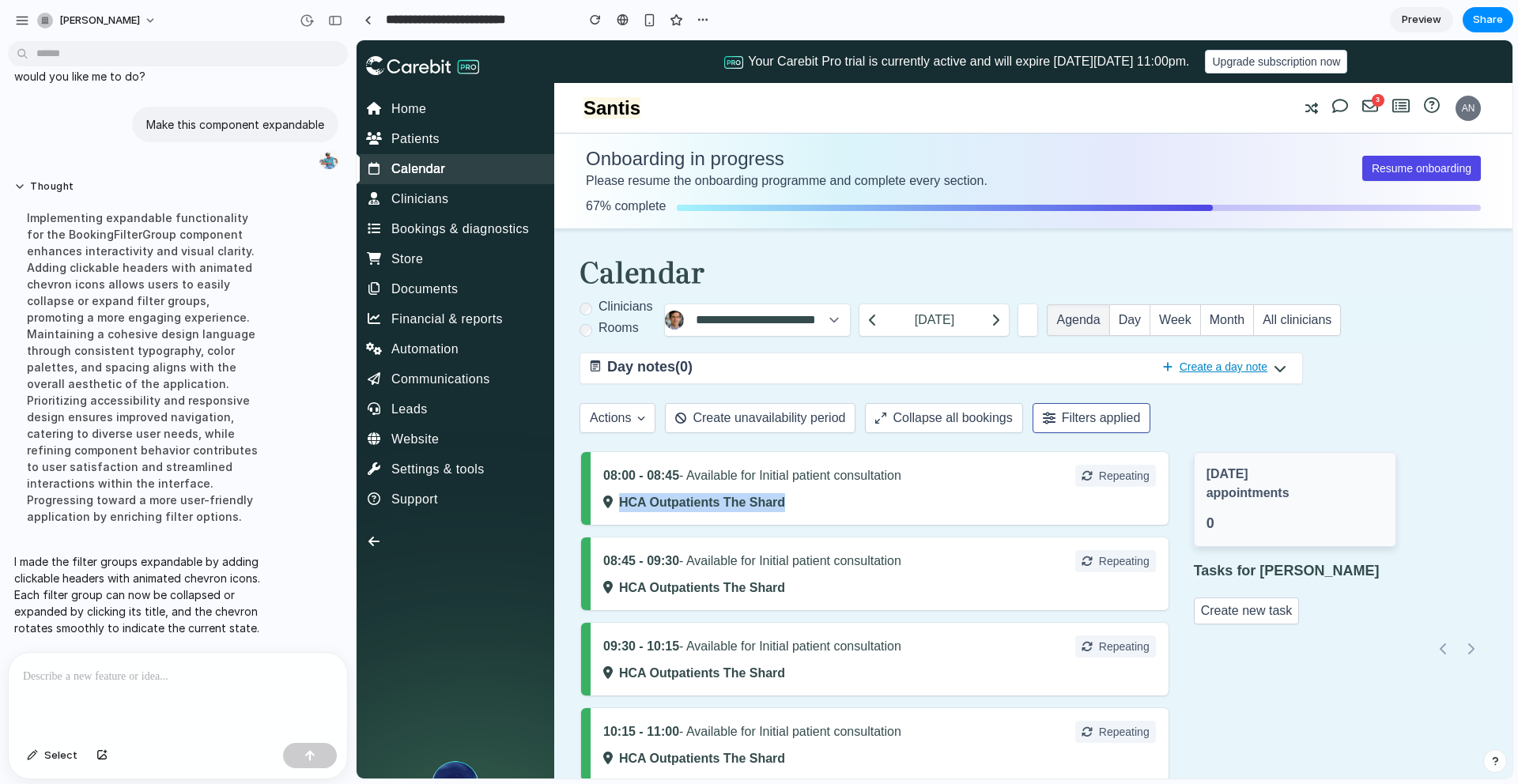
click at [783, 491] on div "08:00 - 08:45 - Available for Initial patient consultation Repeating HCA Outpat…" at bounding box center [875, 488] width 587 height 72
click at [857, 475] on span "- Available for Initial patient consultation" at bounding box center [790, 475] width 222 height 13
drag, startPoint x: 857, startPoint y: 475, endPoint x: 892, endPoint y: 475, distance: 35.0
click at [863, 475] on span "- Available for Initial patient consultation" at bounding box center [790, 475] width 222 height 13
click at [895, 475] on span "- Available for Initial patient consultation" at bounding box center [790, 475] width 222 height 13
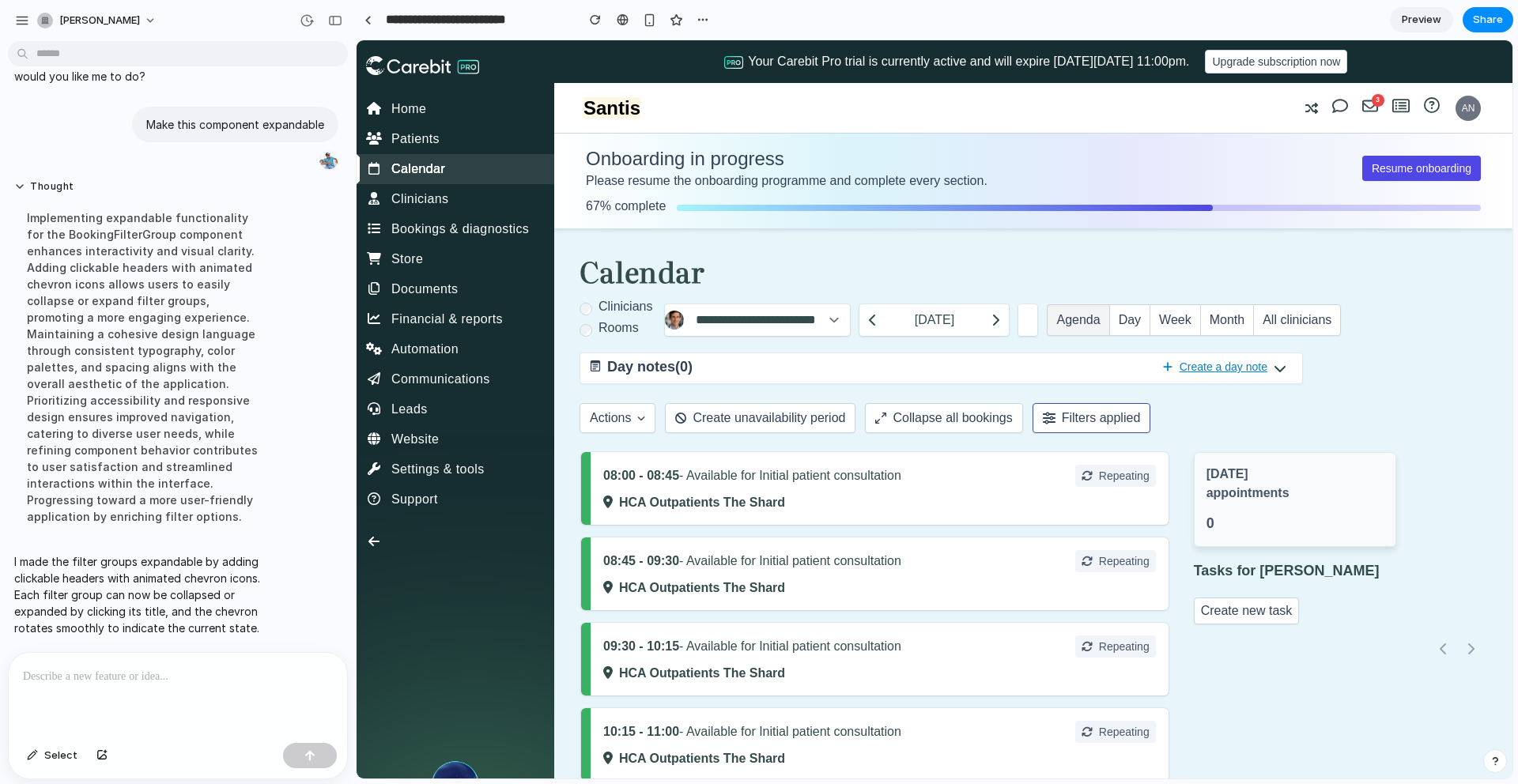
drag, startPoint x: 906, startPoint y: 473, endPoint x: 914, endPoint y: 475, distance: 8.2
click at [910, 474] on div "08:00 - 08:45 - Available for Initial patient consultation Repeating" at bounding box center [879, 476] width 552 height 22
click at [949, 475] on div "08:00 - 08:45 - Available for Initial patient consultation Repeating" at bounding box center [879, 476] width 552 height 22
click at [945, 476] on div "08:00 - 08:45 - Available for Initial patient consultation Repeating" at bounding box center [879, 476] width 552 height 22
click at [195, 672] on p at bounding box center [174, 677] width 303 height 19
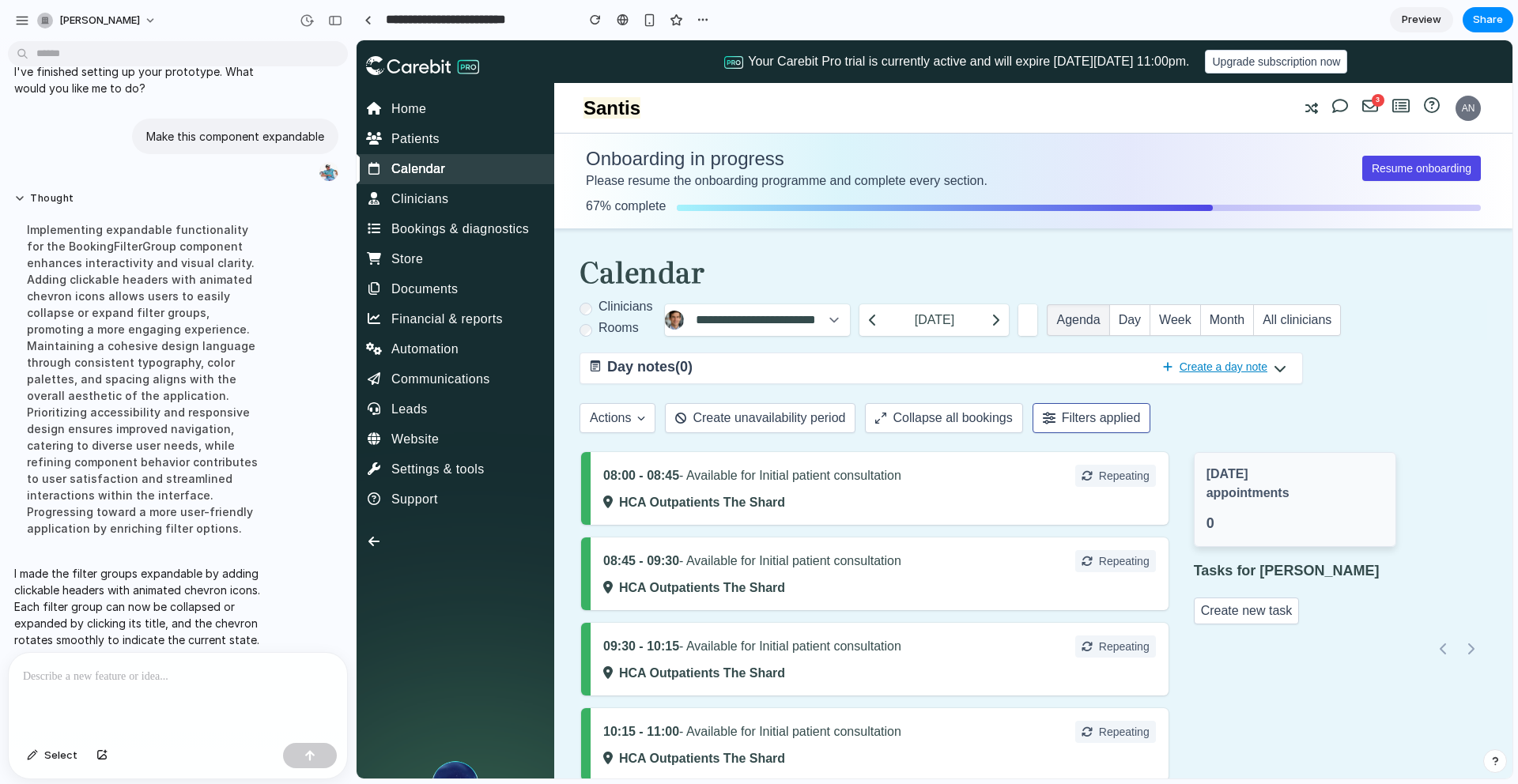
scroll to position [47, 0]
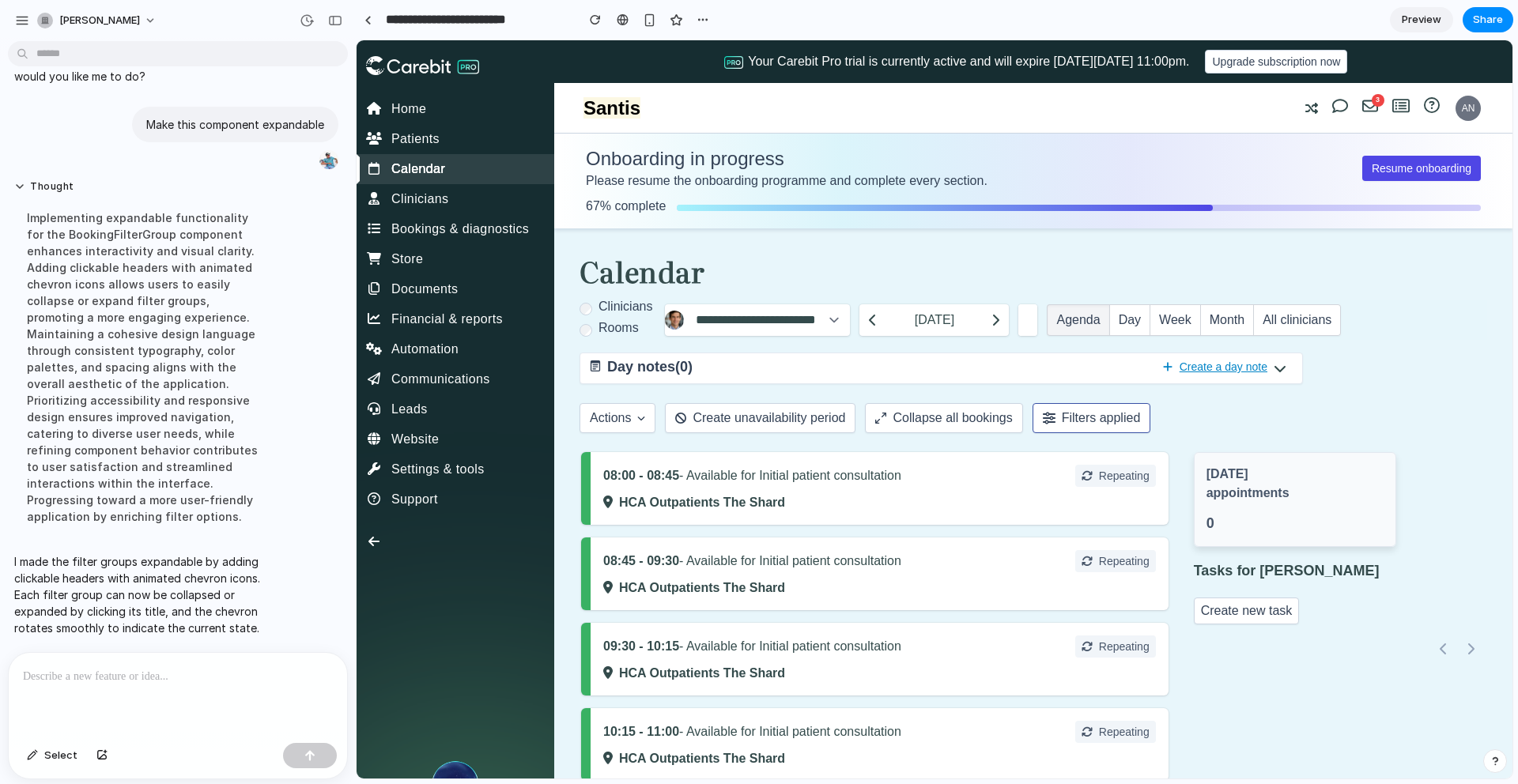
click at [1089, 493] on p "HCA Outpatients The Shard" at bounding box center [879, 503] width 552 height 19
drag, startPoint x: 1100, startPoint y: 571, endPoint x: 1101, endPoint y: 585, distance: 14.0
click at [1101, 575] on div "08:45 - 09:30 - Available for Initial patient consultation Repeating HCA Outpat…" at bounding box center [875, 573] width 587 height 72
click at [1101, 585] on p "HCA Outpatients The Shard" at bounding box center [879, 588] width 552 height 19
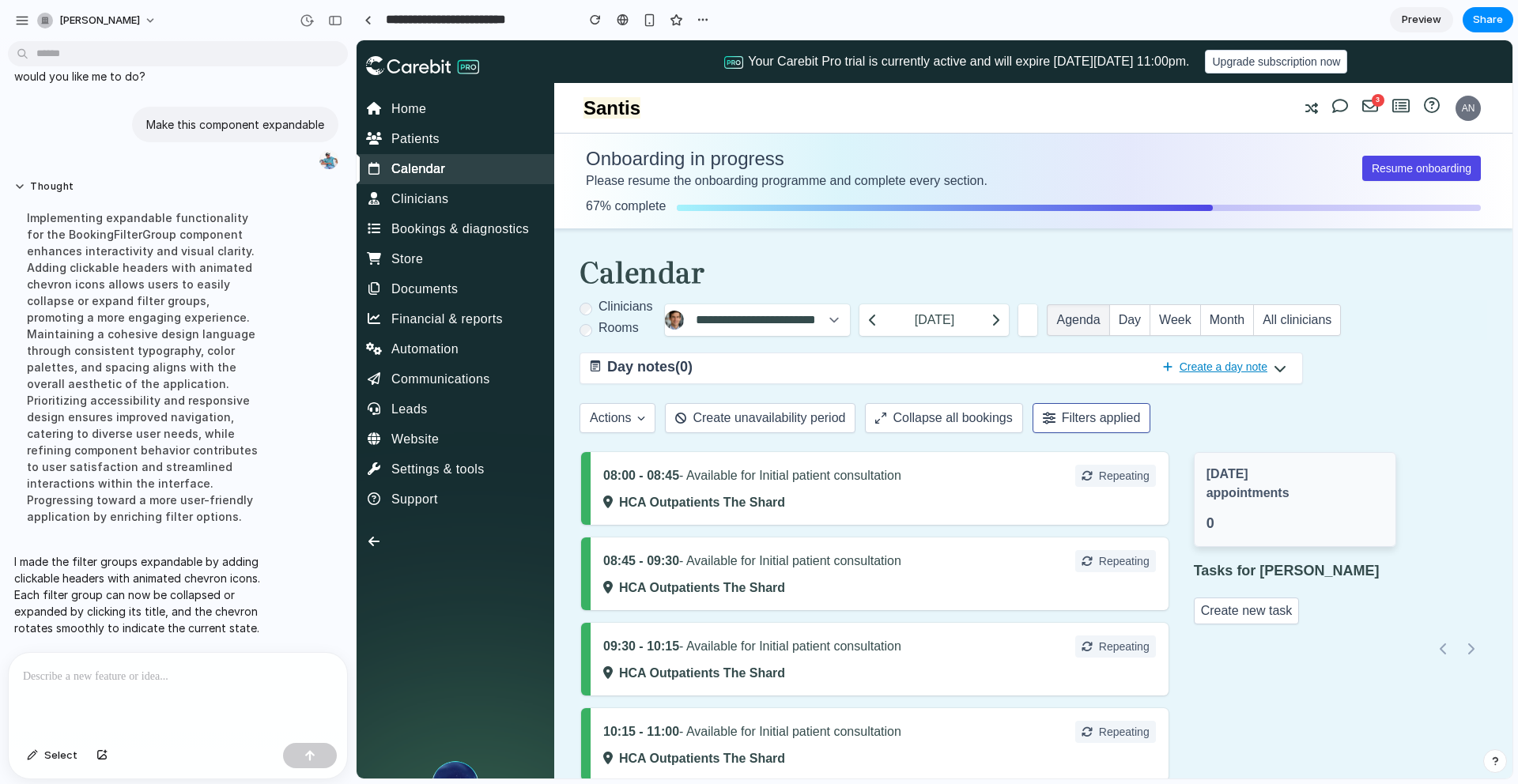
click at [1001, 652] on div "09:30 - 10:15 - Available for Initial patient consultation Repeating" at bounding box center [879, 646] width 552 height 22
click at [759, 466] on p "08:00 - 08:45 - Available for Initial patient consultation" at bounding box center [752, 476] width 298 height 19
click at [68, 686] on div at bounding box center [178, 695] width 338 height 84
click at [64, 670] on p at bounding box center [174, 677] width 303 height 19
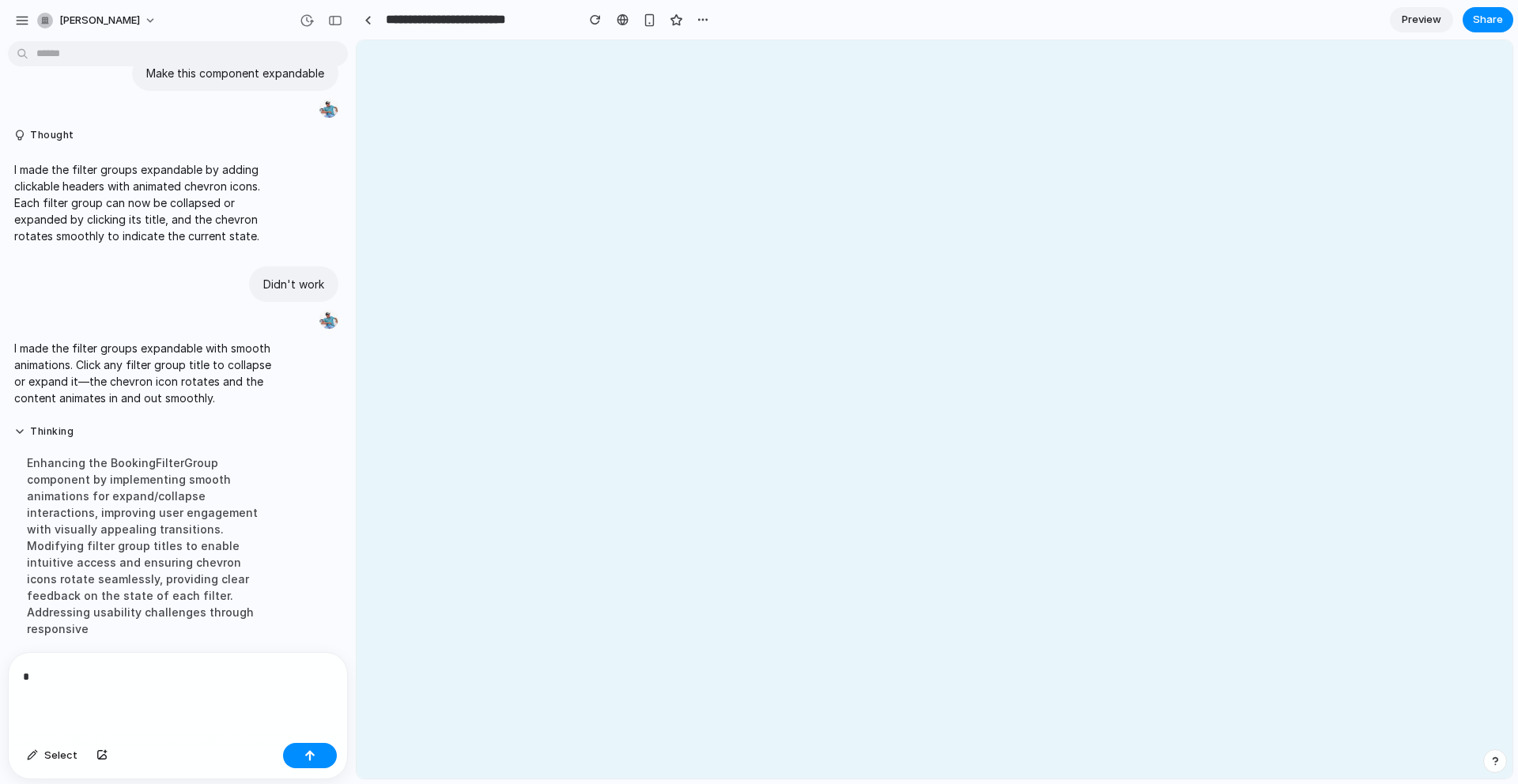
scroll to position [0, 0]
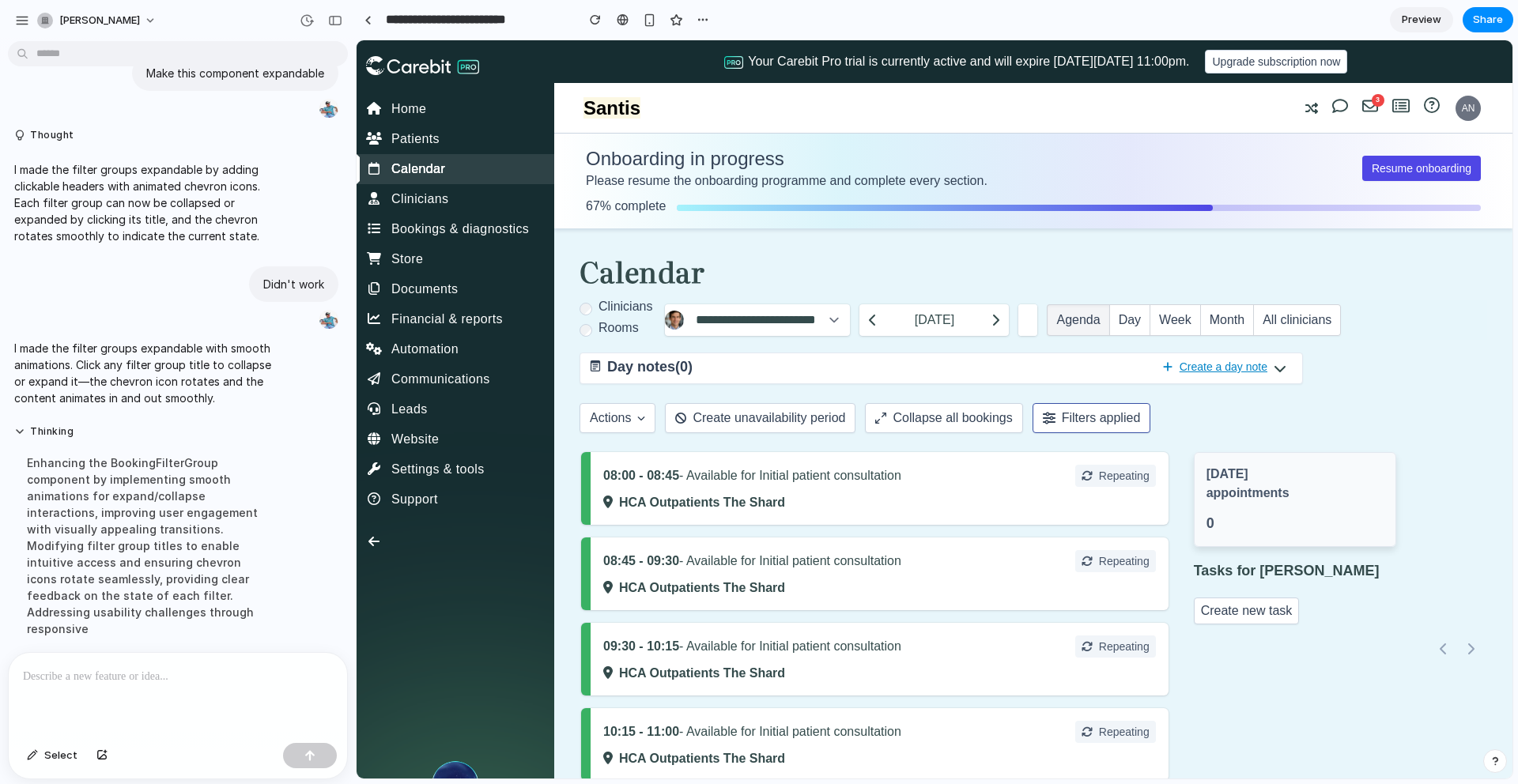
click at [979, 491] on div "08:00 - 08:45 - Available for Initial patient consultation Repeating HCA Outpat…" at bounding box center [875, 488] width 587 height 72
click at [957, 490] on div "08:00 - 08:45 - Available for Initial patient consultation Repeating HCA Outpat…" at bounding box center [875, 488] width 587 height 72
click at [1074, 419] on button "Filters applied" at bounding box center [1092, 418] width 119 height 30
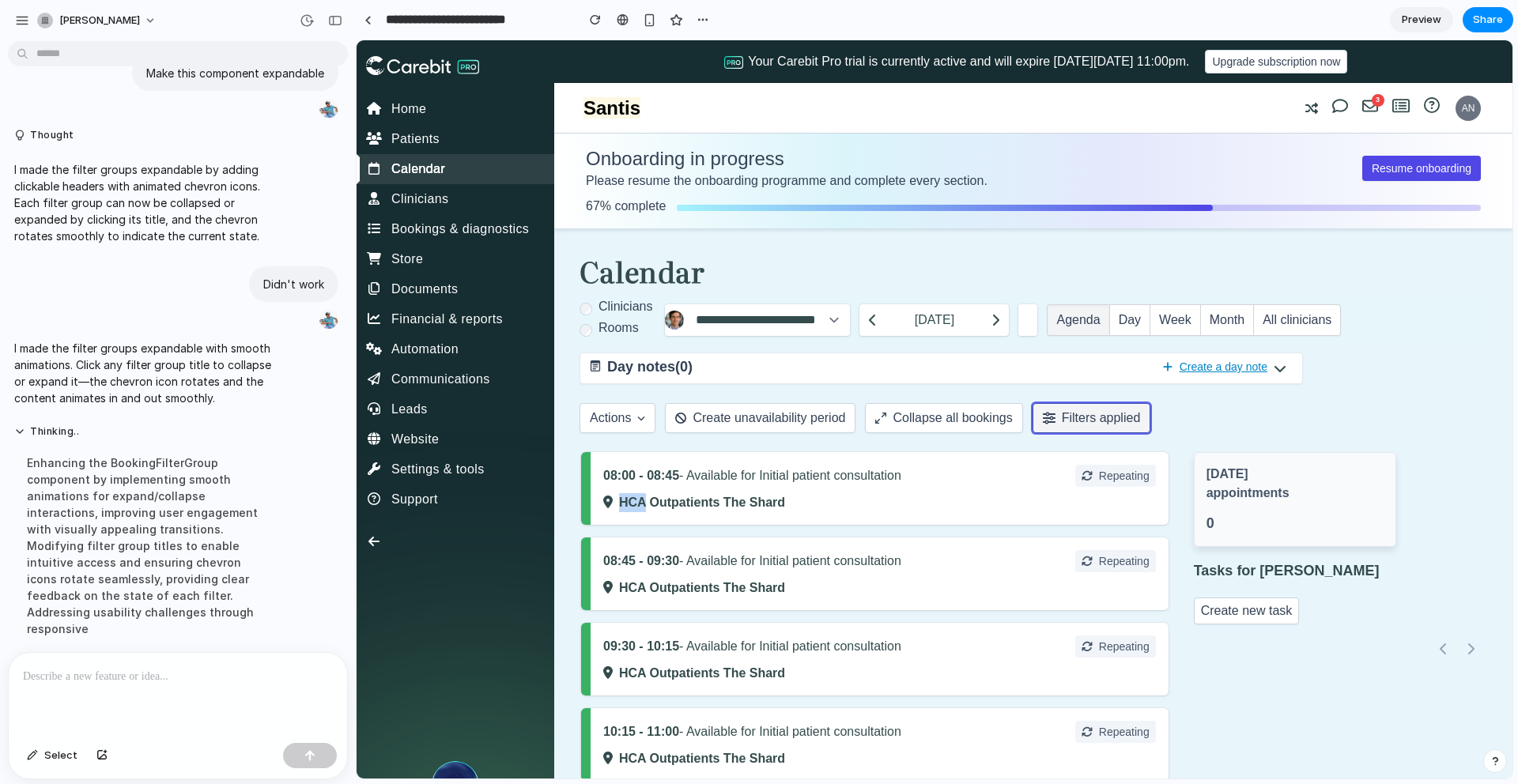
click at [1061, 423] on button "Filters applied" at bounding box center [1092, 418] width 119 height 30
click at [1070, 426] on button "Filters applied" at bounding box center [1092, 418] width 119 height 30
drag, startPoint x: 1070, startPoint y: 426, endPoint x: 1060, endPoint y: 432, distance: 11.7
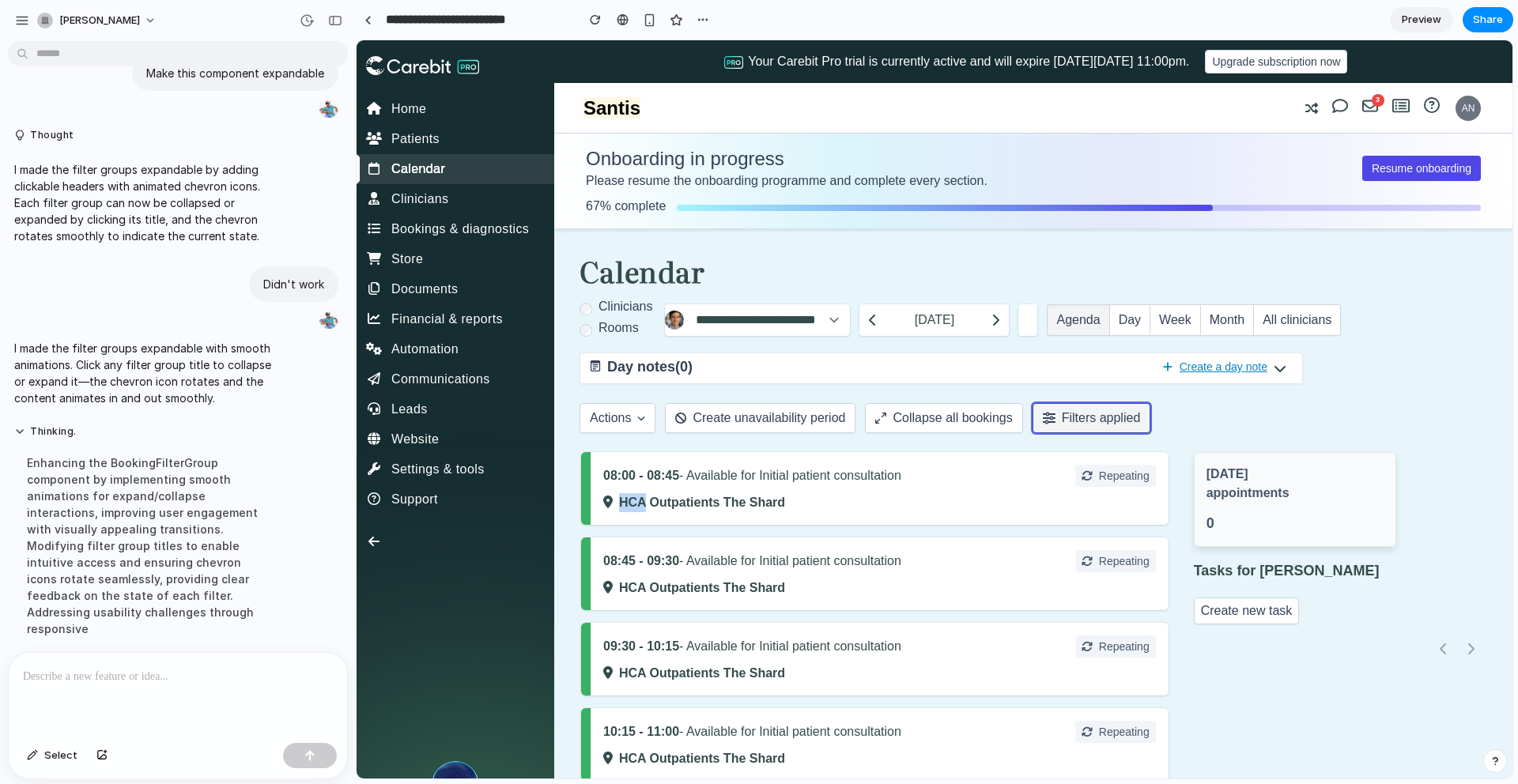
click at [1069, 426] on button "Filters applied" at bounding box center [1092, 418] width 119 height 30
click at [921, 510] on p "HCA Outpatients The Shard" at bounding box center [879, 503] width 552 height 19
click at [920, 506] on p "HCA Outpatients The Shard" at bounding box center [879, 503] width 552 height 19
click at [919, 507] on p "HCA Outpatients The Shard" at bounding box center [879, 503] width 552 height 19
click at [912, 505] on p "HCA Outpatients The Shard" at bounding box center [879, 503] width 552 height 19
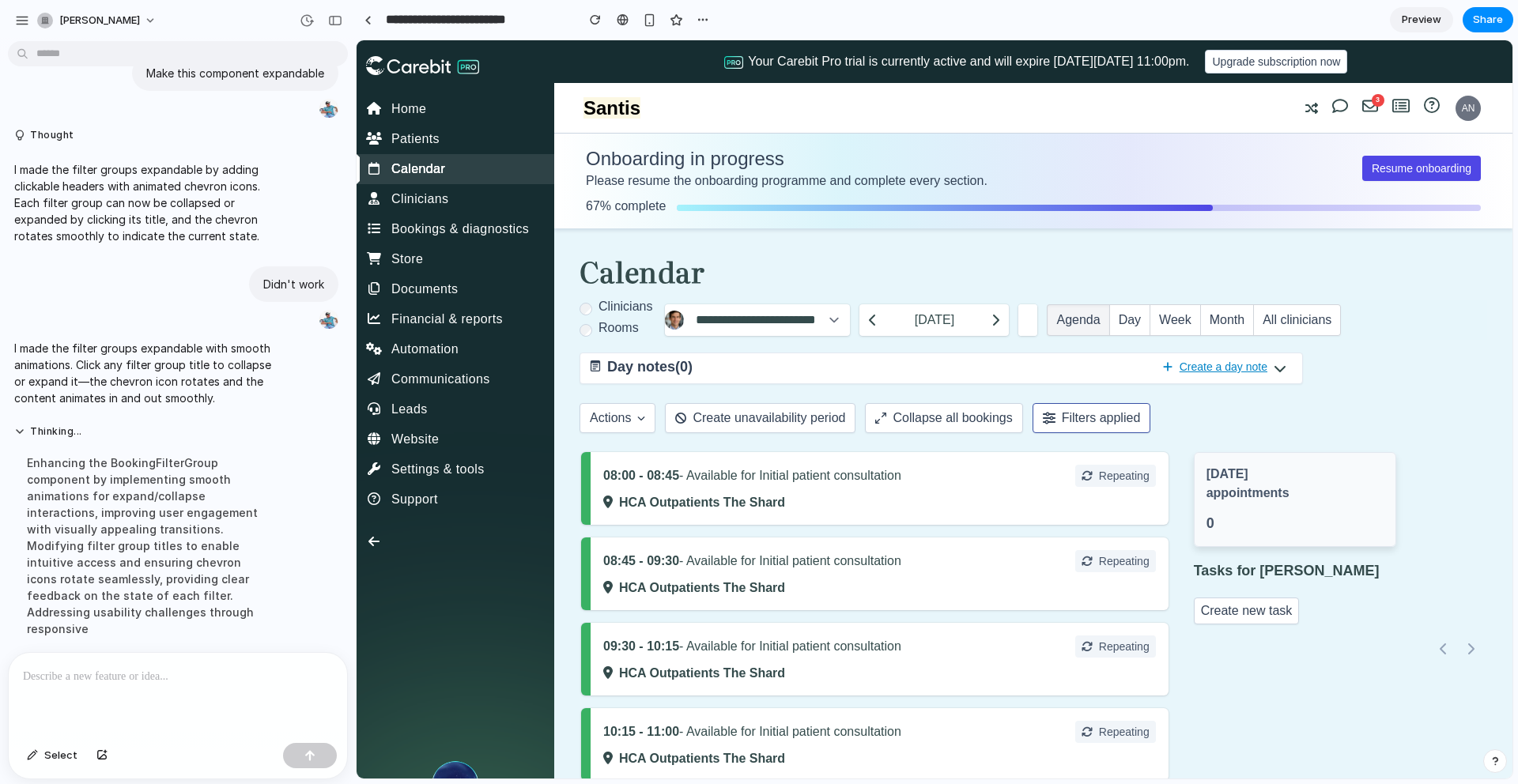
drag, startPoint x: 904, startPoint y: 509, endPoint x: 911, endPoint y: 490, distance: 20.2
click at [904, 508] on p "HCA Outpatients The Shard" at bounding box center [879, 503] width 552 height 19
click at [914, 483] on div "08:00 - 08:45 - Available for Initial patient consultation Repeating HCA Outpat…" at bounding box center [875, 488] width 587 height 72
click at [738, 485] on div "08:00 - 08:45 - Available for Initial patient consultation Repeating" at bounding box center [879, 476] width 552 height 22
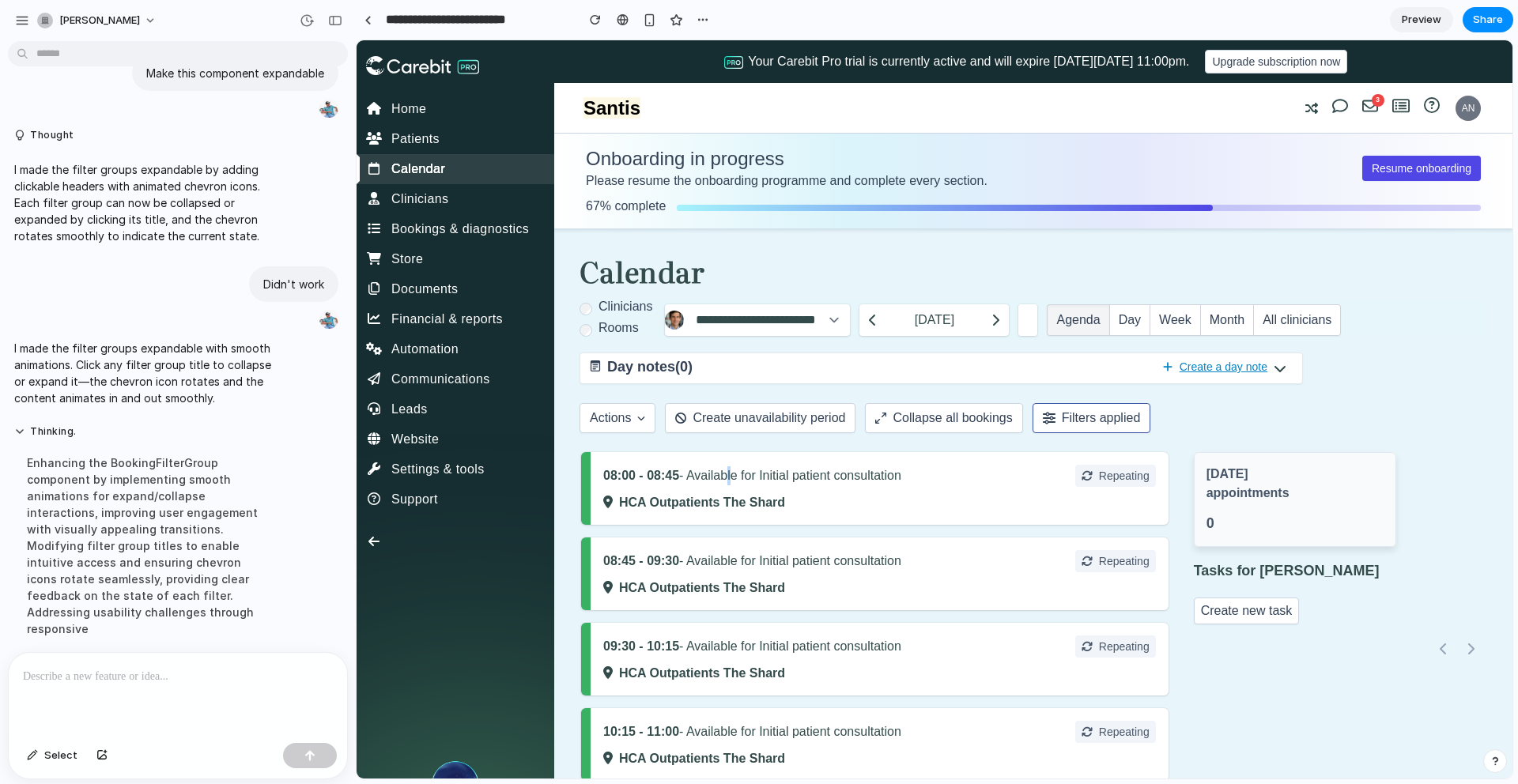
click at [723, 481] on p "08:00 - 08:45 - Available for Initial patient consultation" at bounding box center [752, 476] width 298 height 19
click at [721, 483] on p "08:00 - 08:45 - Available for Initial patient consultation" at bounding box center [752, 476] width 298 height 19
drag, startPoint x: 720, startPoint y: 483, endPoint x: 768, endPoint y: 494, distance: 49.2
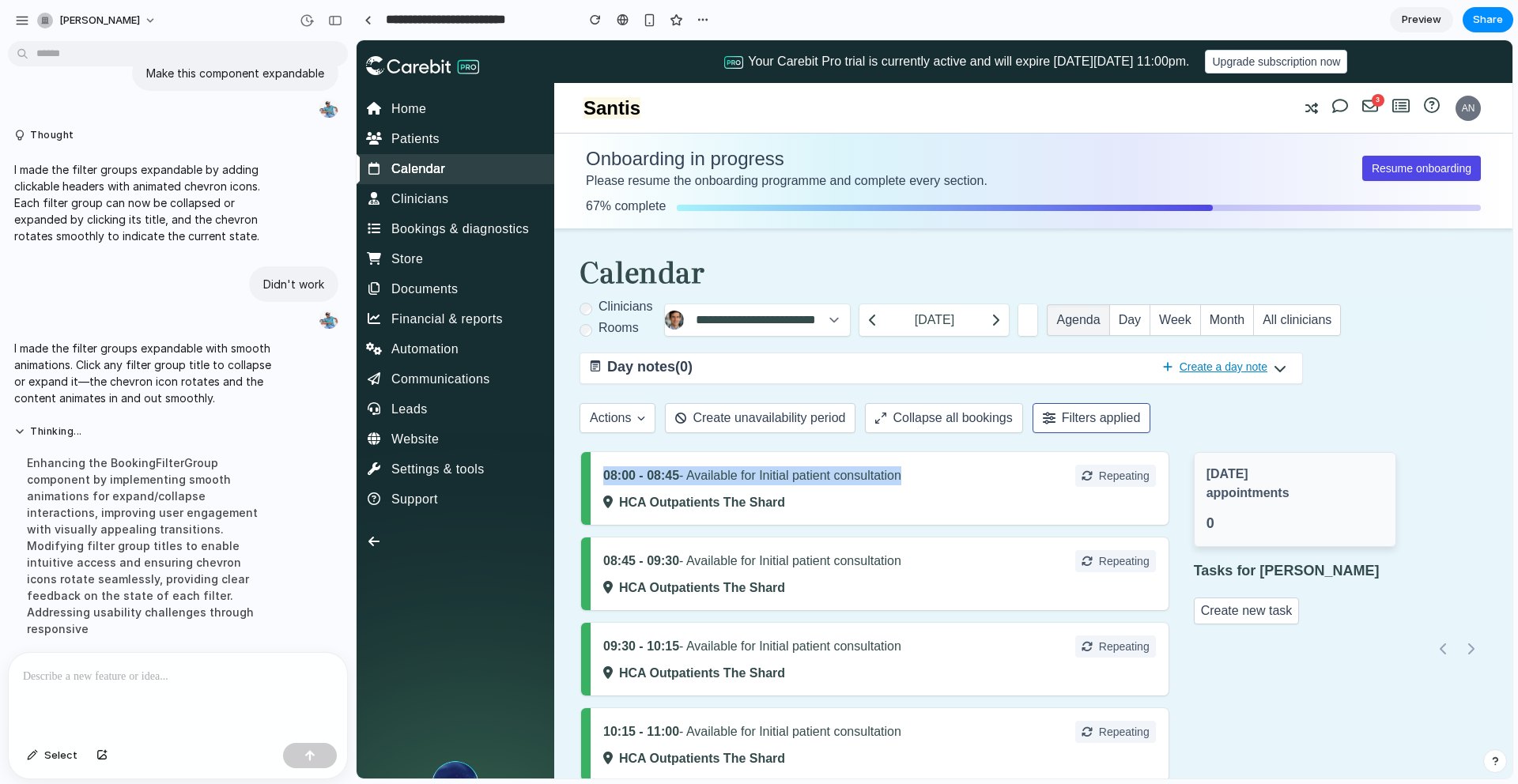
click at [721, 483] on p "08:00 - 08:45 - Available for Initial patient consultation" at bounding box center [752, 476] width 298 height 19
click at [877, 504] on p "HCA Outpatients The Shard" at bounding box center [879, 503] width 552 height 19
click at [878, 504] on p "HCA Outpatients The Shard" at bounding box center [879, 503] width 552 height 19
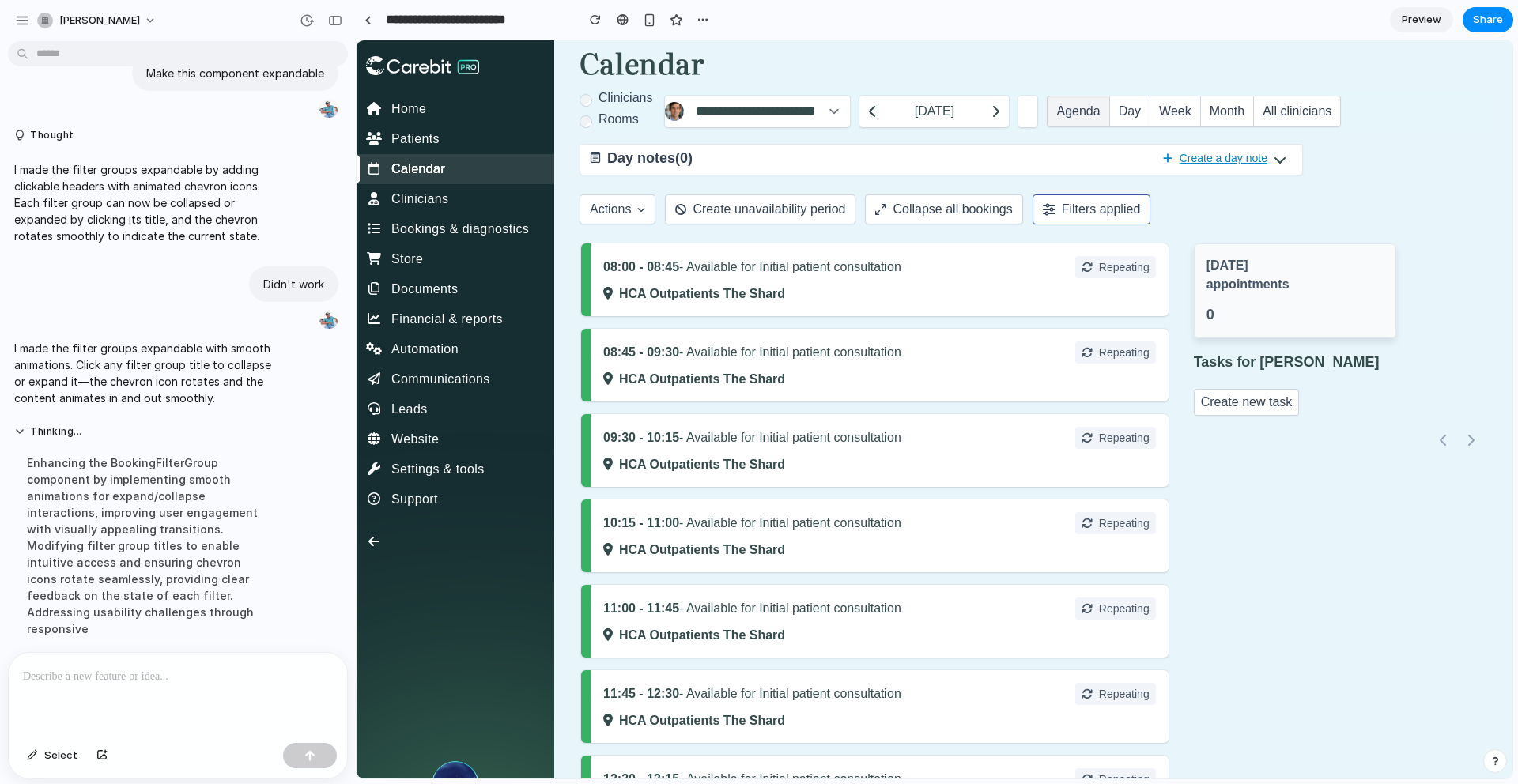
scroll to position [210, 0]
